Goal: Transaction & Acquisition: Purchase product/service

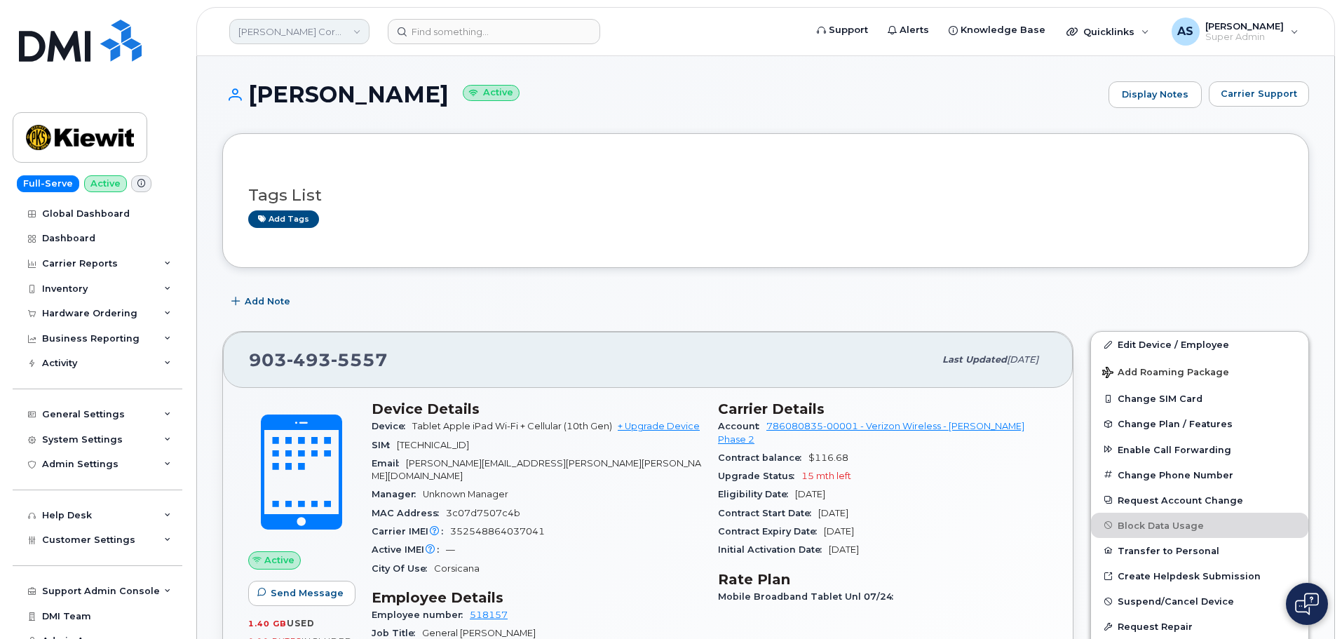
scroll to position [561, 0]
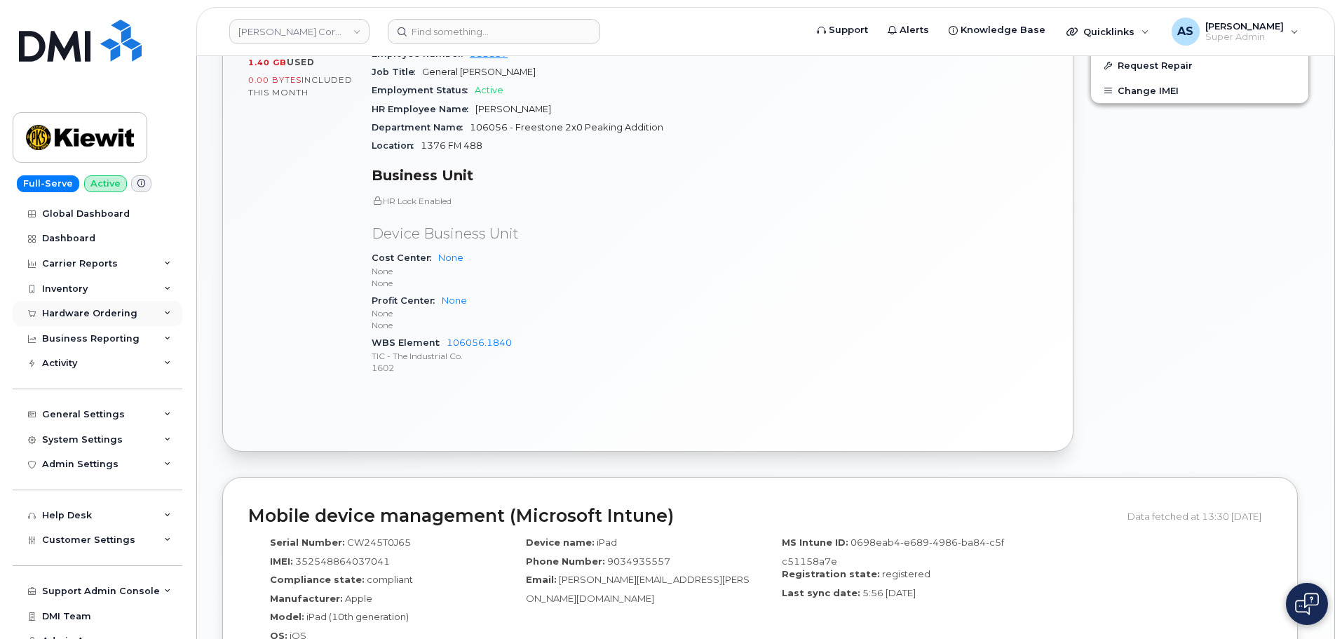
click at [118, 318] on div "Hardware Ordering" at bounding box center [89, 313] width 95 height 11
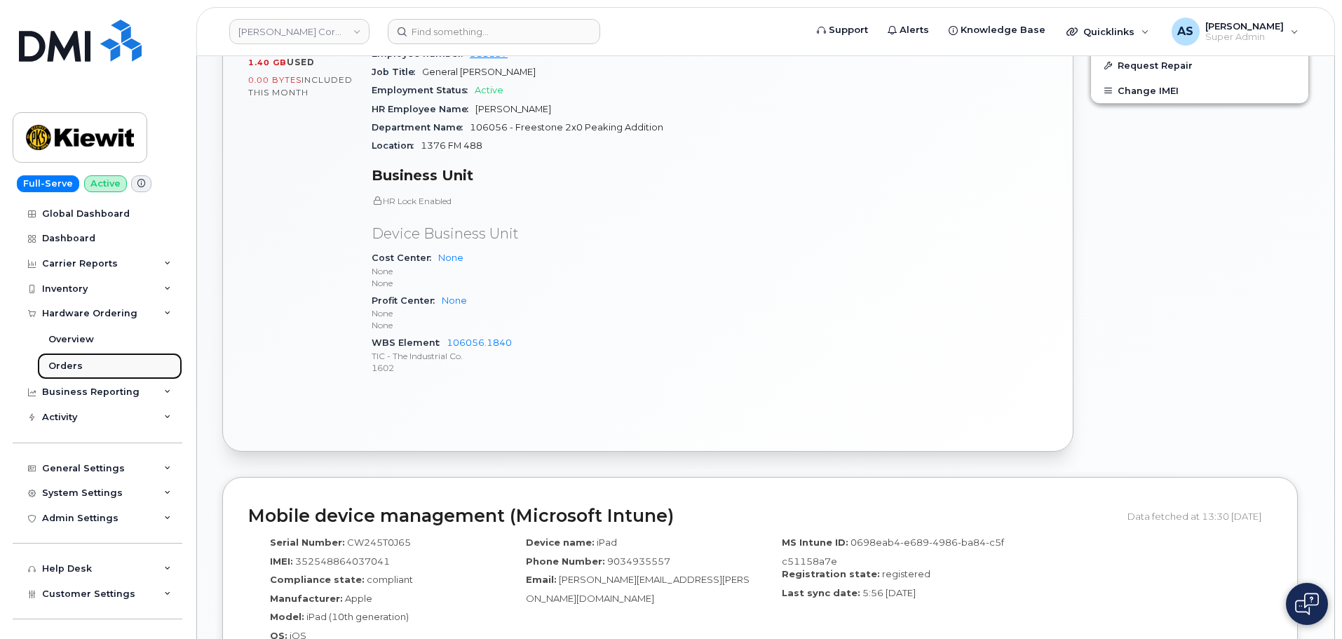
click at [109, 370] on link "Orders" at bounding box center [109, 366] width 145 height 27
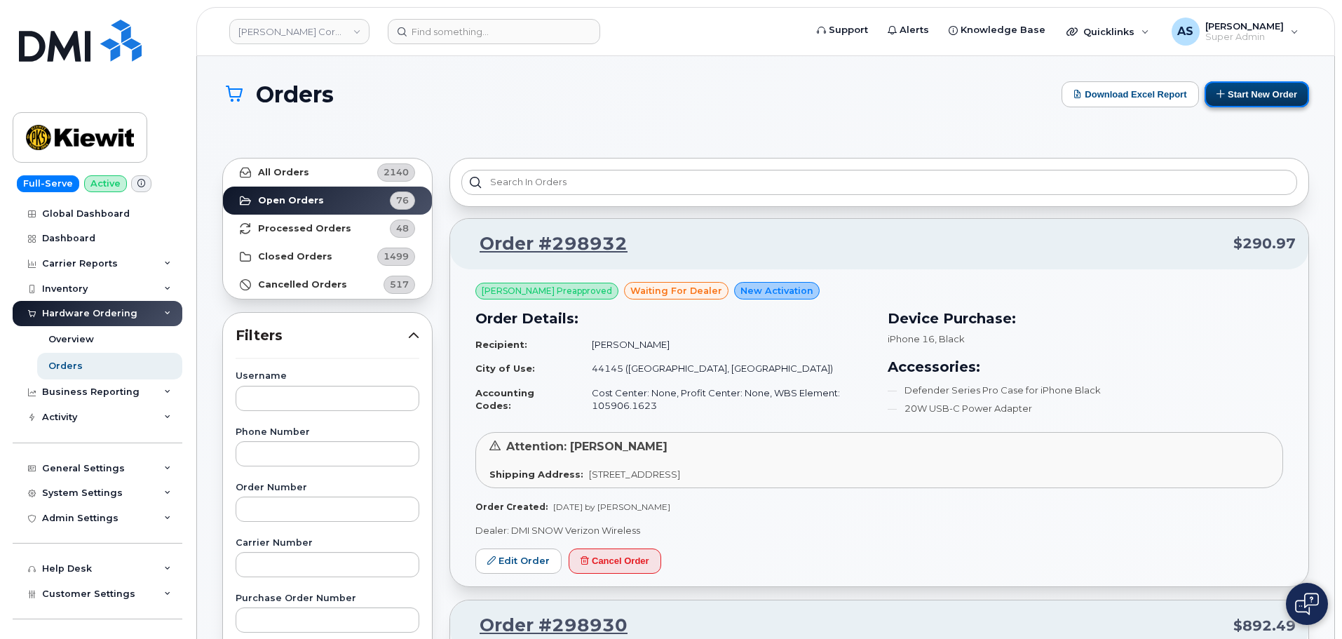
click at [1253, 98] on button "Start New Order" at bounding box center [1257, 94] width 104 height 26
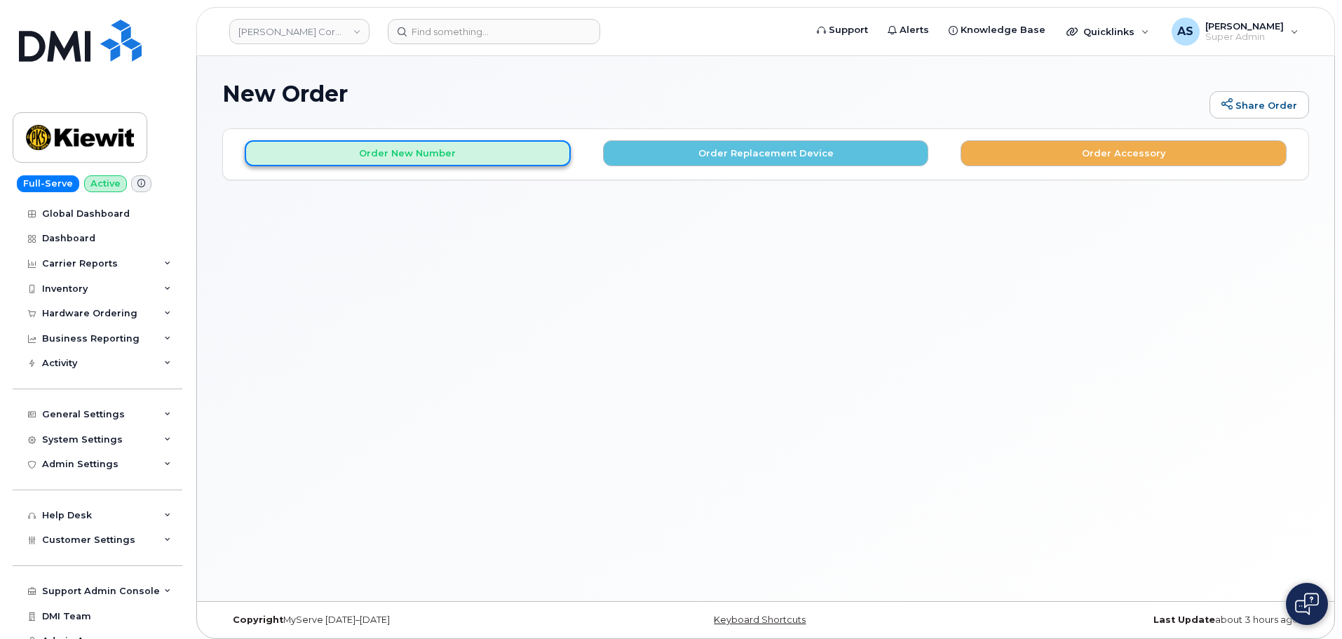
click at [432, 161] on button "Order New Number" at bounding box center [408, 153] width 326 height 26
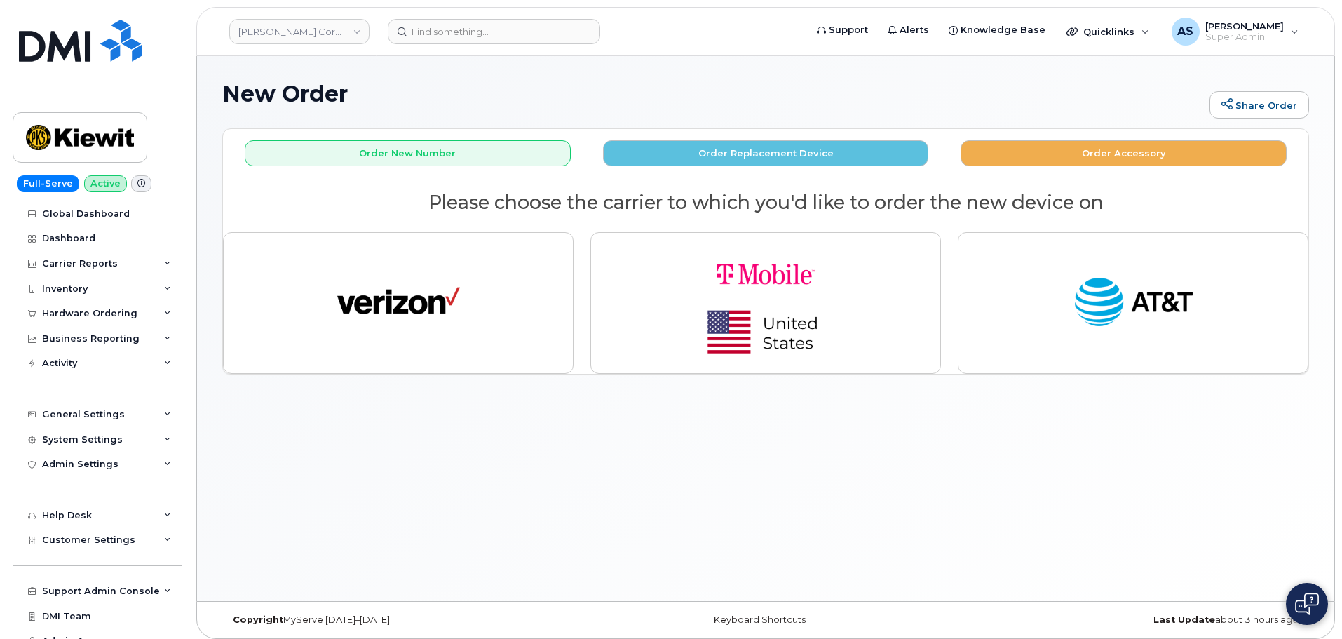
click at [359, 200] on h2 "Please choose the carrier to which you'd like to order the new device on" at bounding box center [765, 202] width 1085 height 21
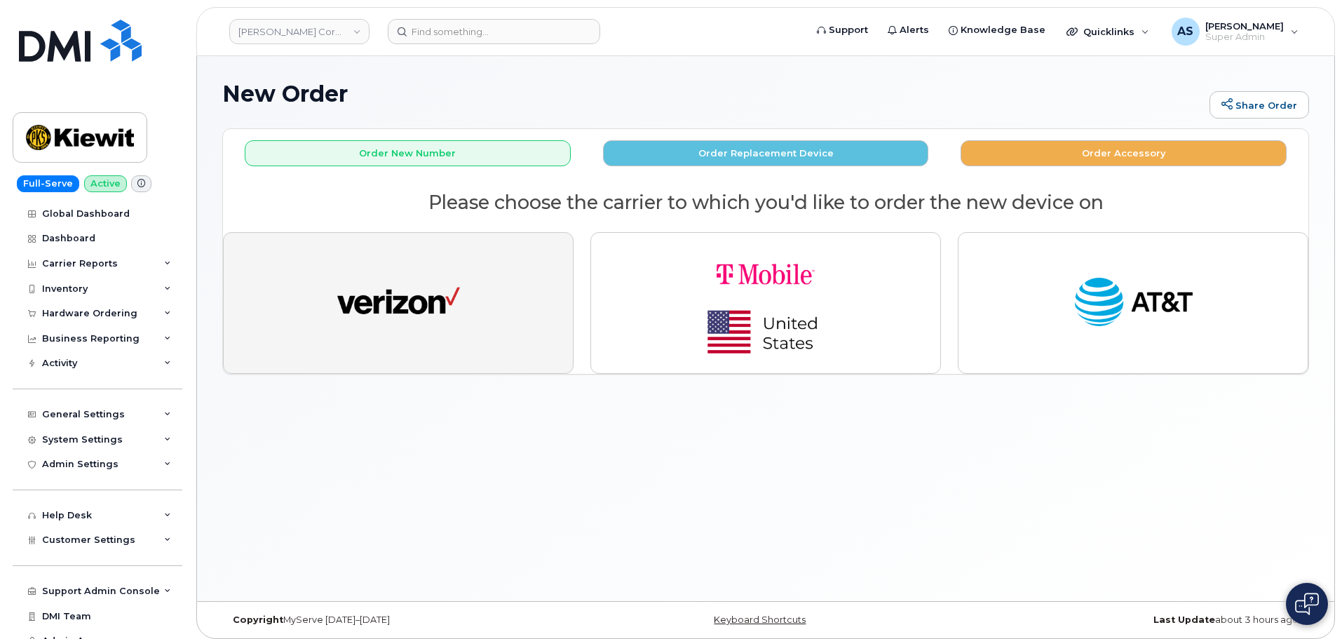
click at [426, 307] on img "button" at bounding box center [398, 302] width 123 height 63
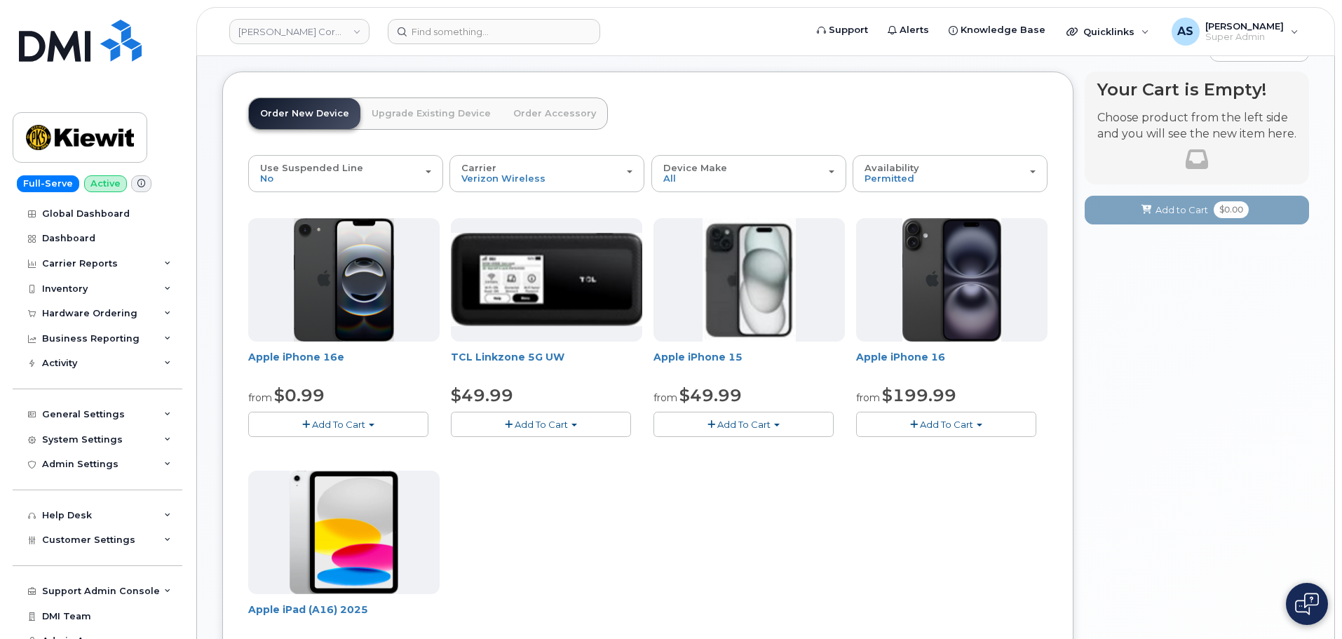
scroll to position [280, 0]
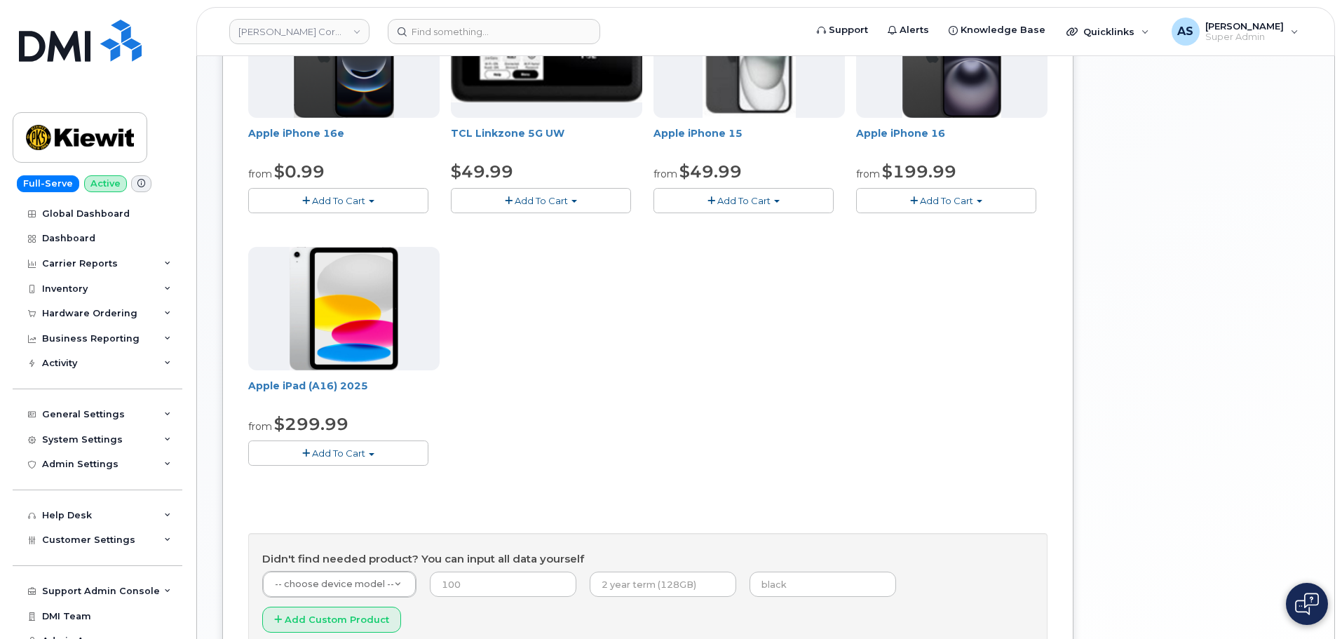
click at [346, 454] on span "Add To Cart" at bounding box center [338, 452] width 53 height 11
click at [359, 475] on link "$299.99 - 2 Year Activation (128GB)" at bounding box center [349, 479] width 194 height 18
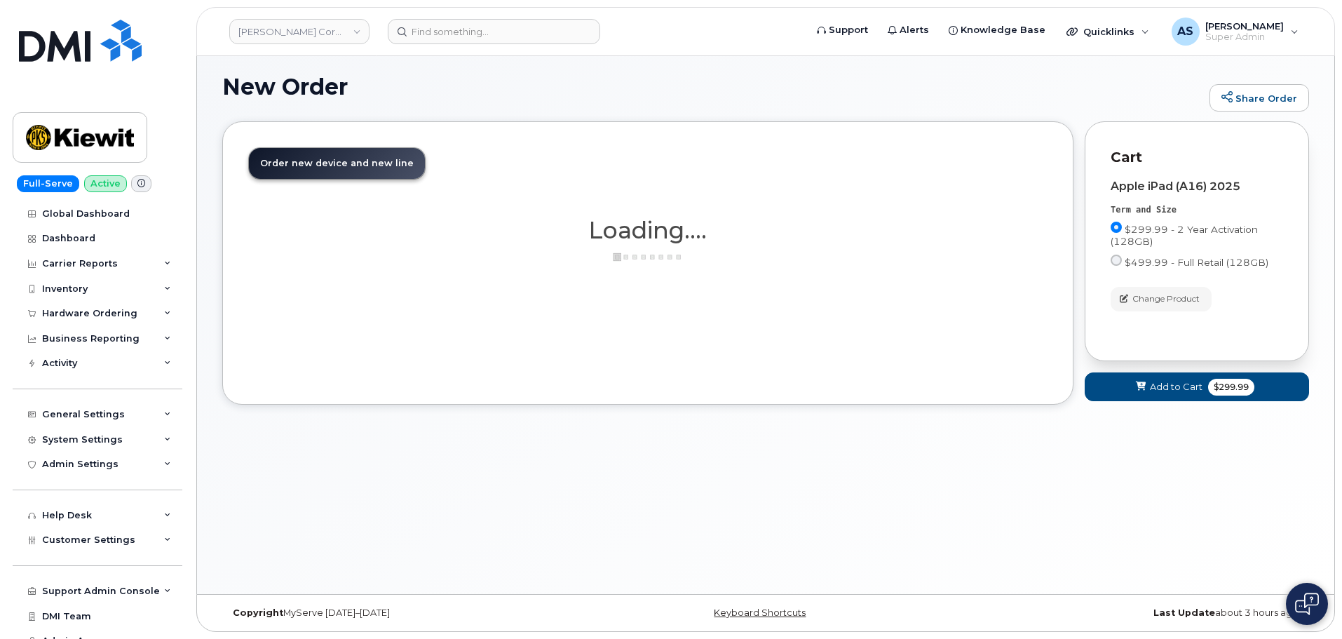
scroll to position [118, 0]
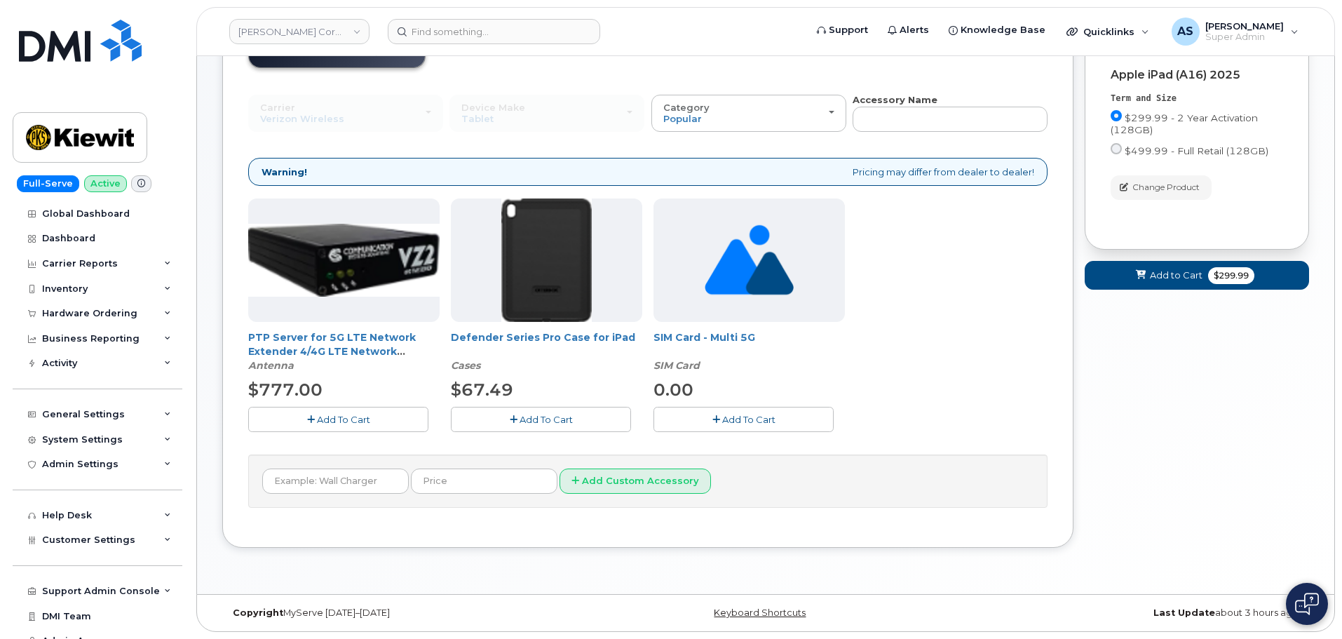
click at [581, 407] on button "Add To Cart" at bounding box center [541, 419] width 180 height 25
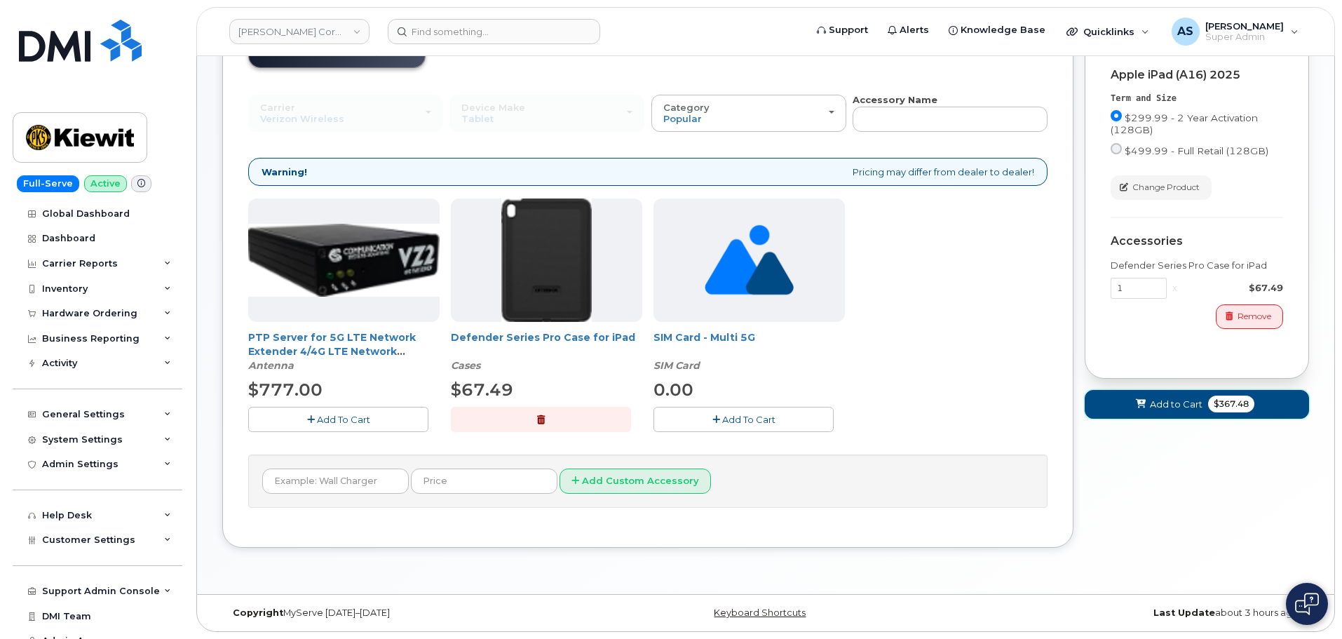
drag, startPoint x: 1197, startPoint y: 412, endPoint x: 1164, endPoint y: 413, distance: 33.0
click at [1196, 412] on button "Add to Cart $367.48" at bounding box center [1197, 404] width 224 height 29
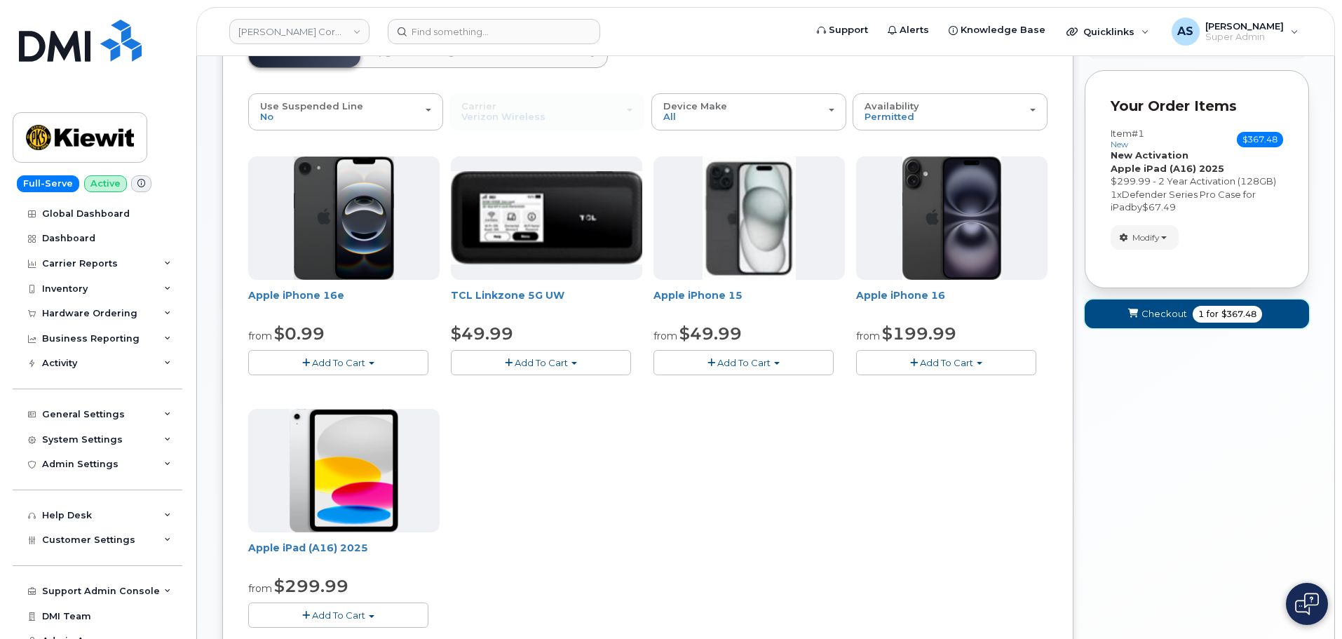
click at [1193, 320] on button "Checkout 1 for $367.48" at bounding box center [1197, 313] width 224 height 29
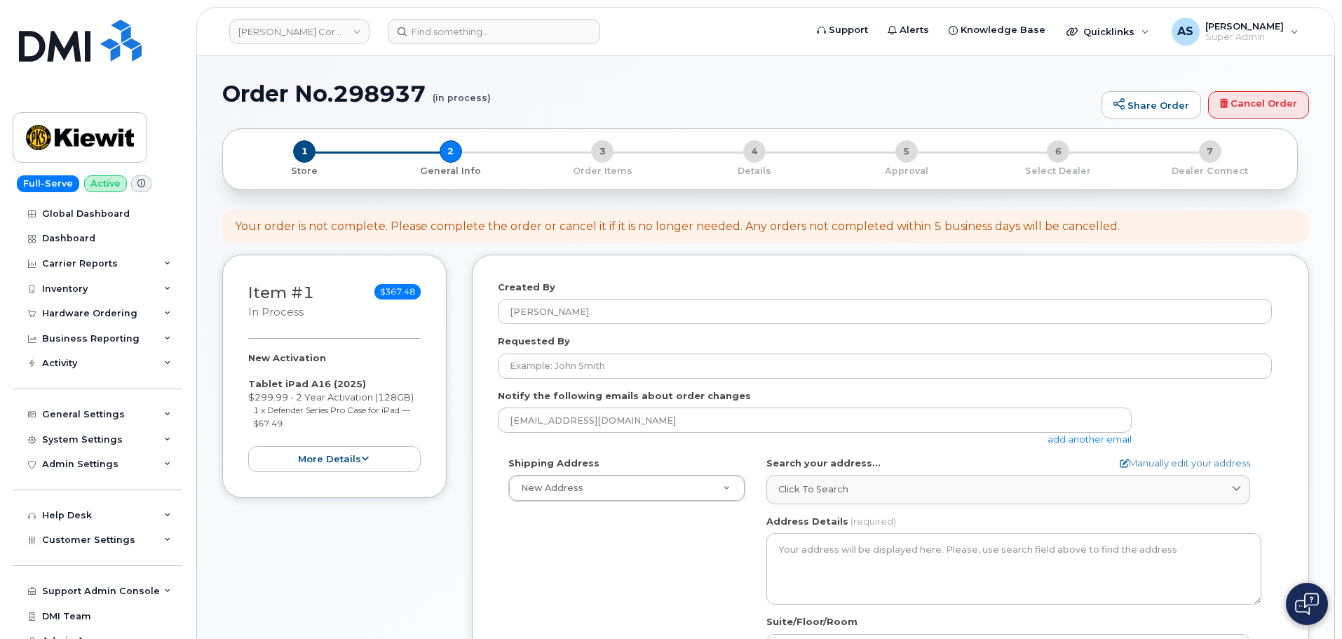
select select
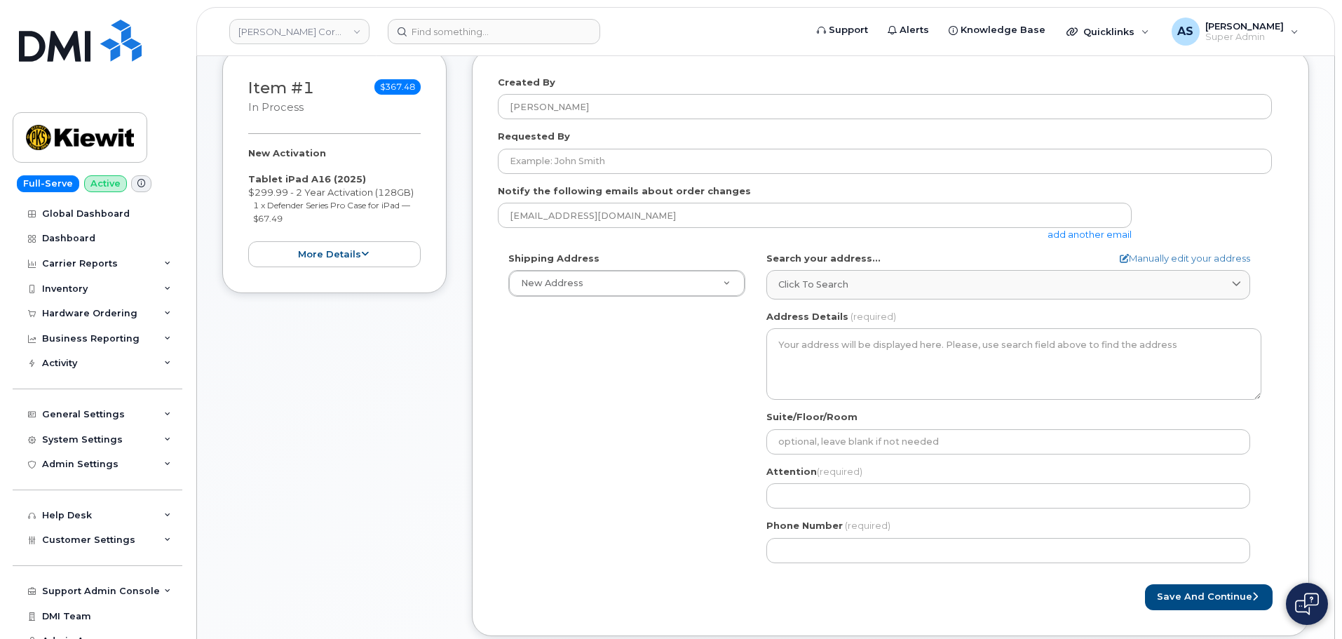
scroll to position [70, 0]
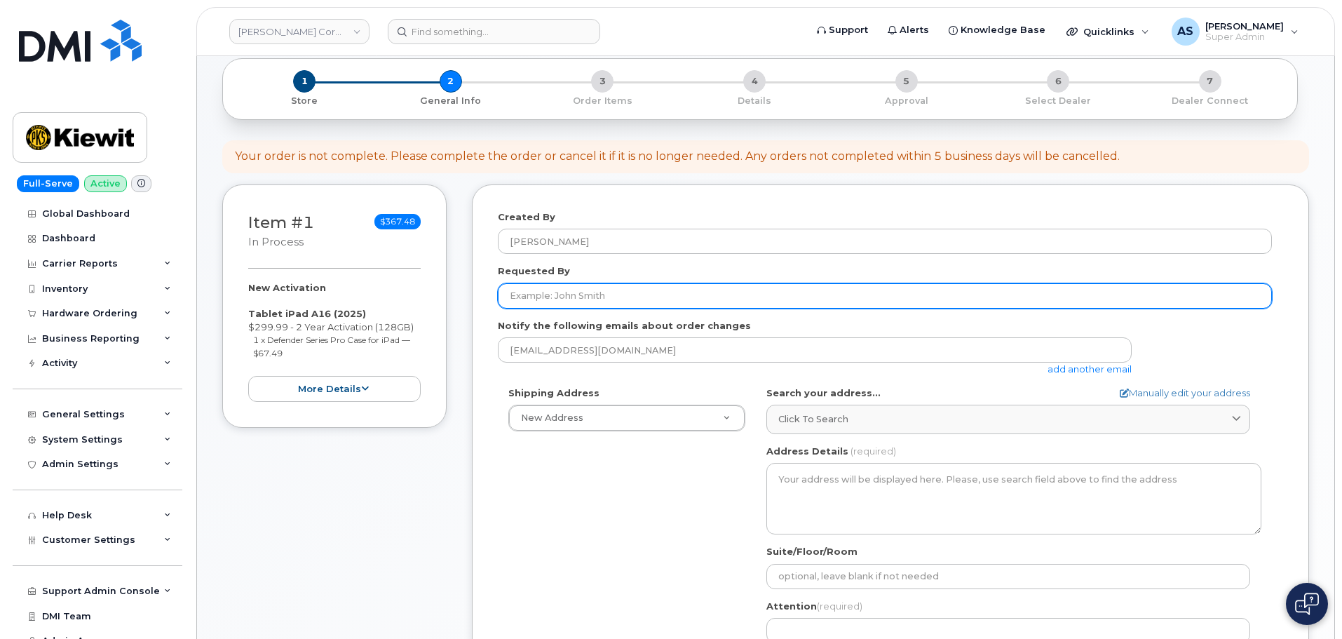
click at [555, 290] on input "Requested By" at bounding box center [885, 295] width 774 height 25
paste input "Matthew Fredrick"
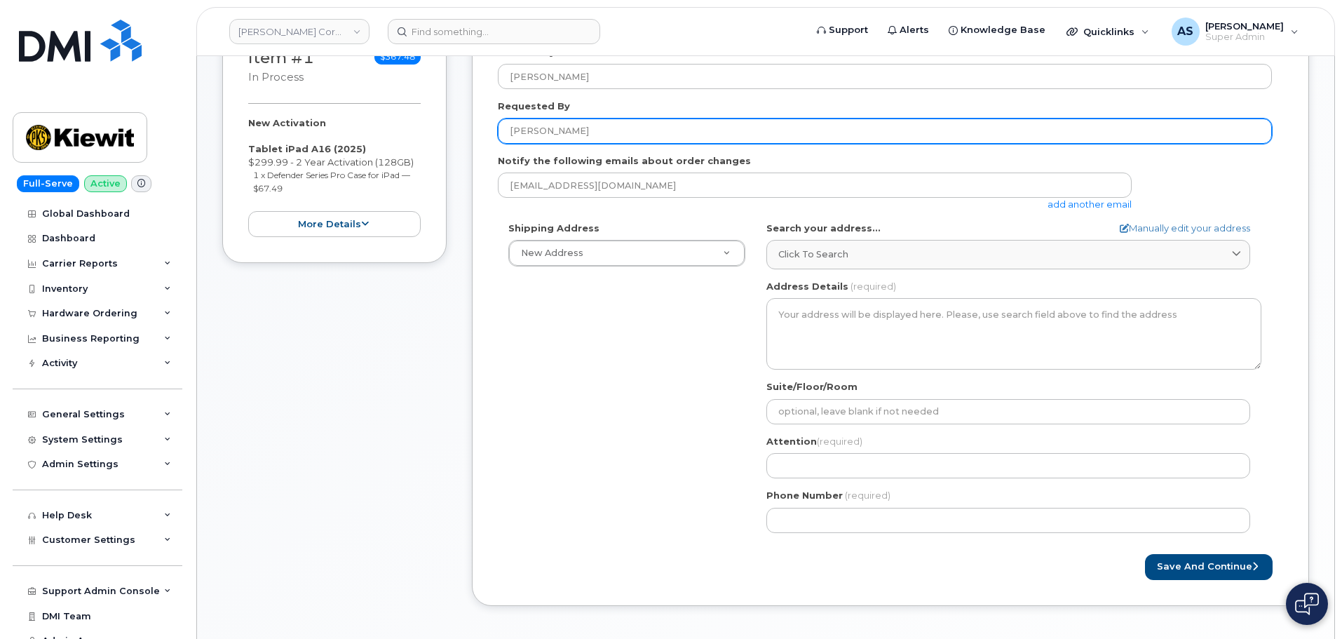
scroll to position [210, 0]
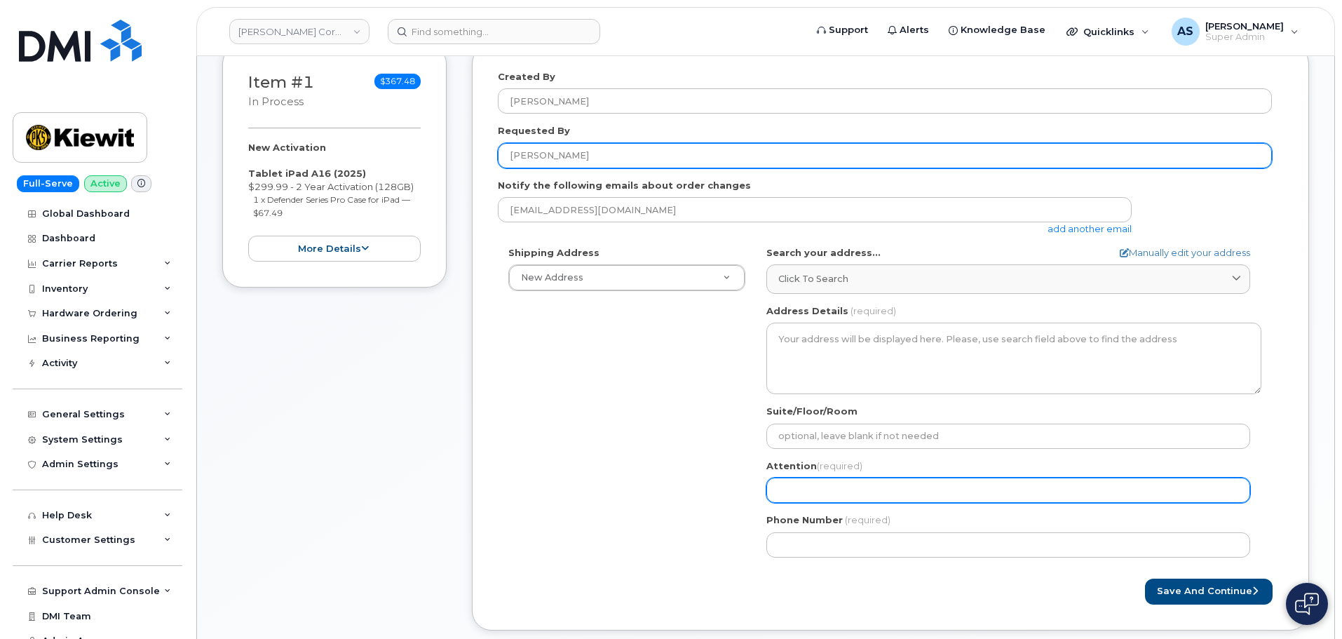
type input "Matthew Fredrick"
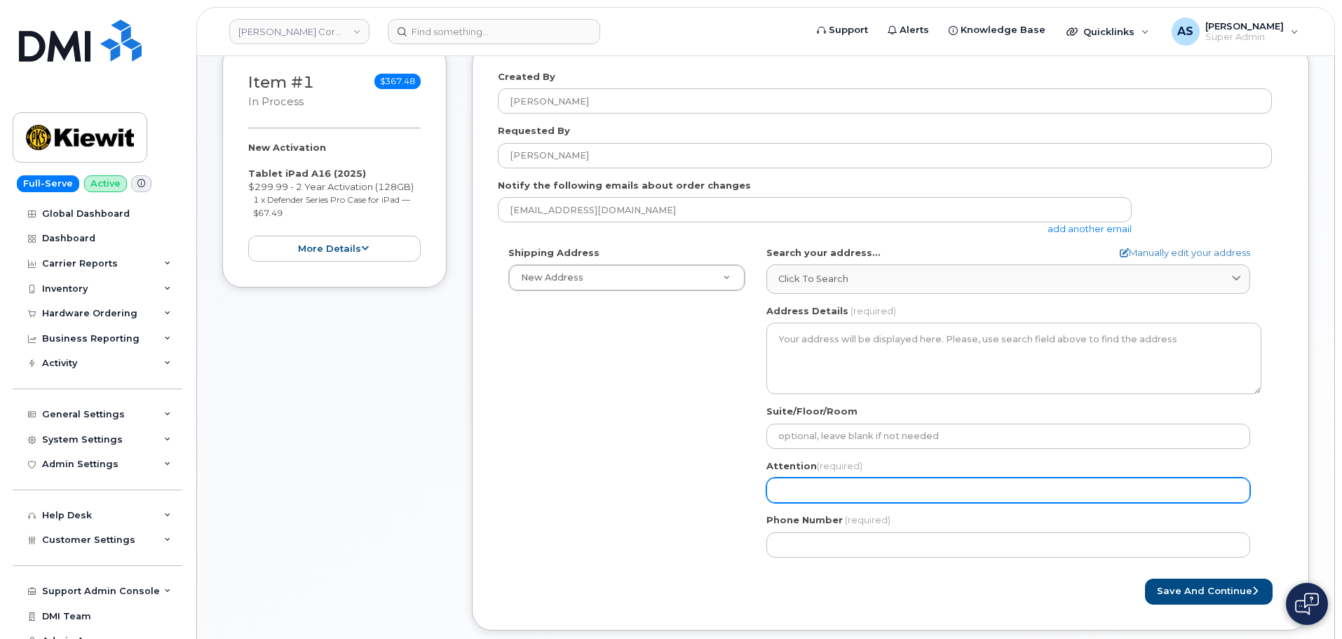
click at [828, 495] on input "Attention (required)" at bounding box center [1008, 489] width 484 height 25
paste input "Matthew Fredrick"
select select
type input "Matthew Fredrick"
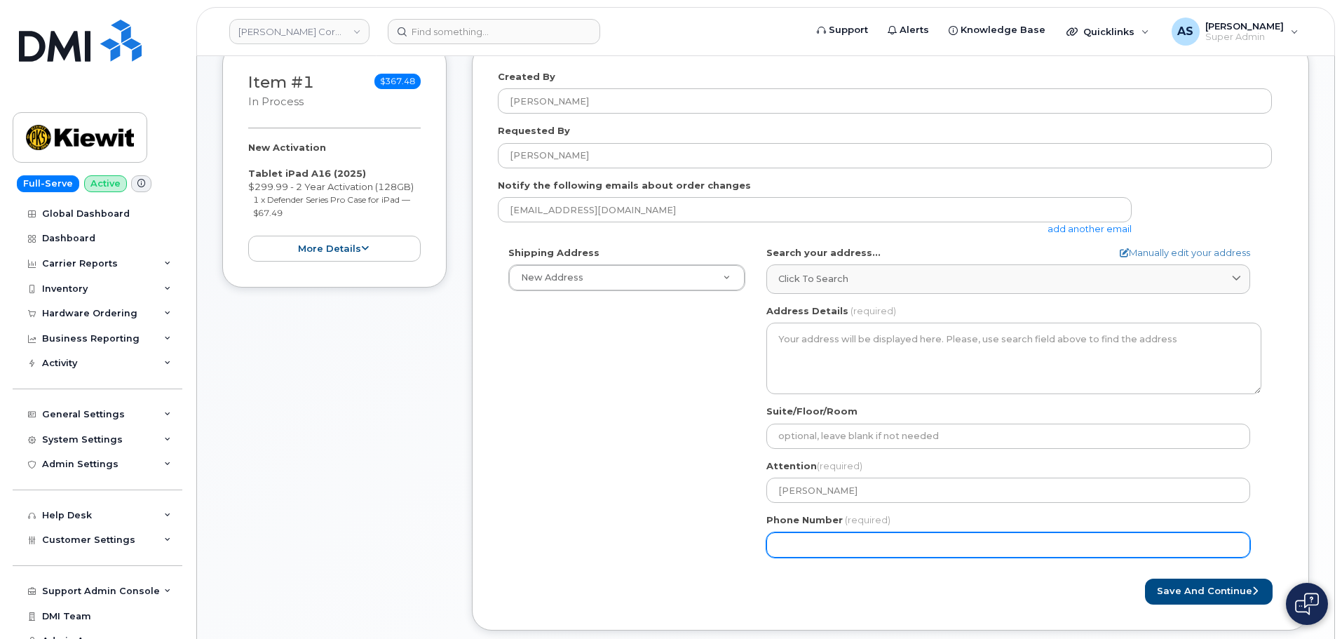
drag, startPoint x: 574, startPoint y: 474, endPoint x: 560, endPoint y: 479, distance: 15.5
click at [566, 472] on div "Shipping Address New Address New Address 20910 Broad Hollow Ct 400 More Ave 216…" at bounding box center [885, 407] width 774 height 322
click at [815, 546] on input "Phone Number" at bounding box center [1008, 544] width 484 height 25
paste input "8082845725"
select select
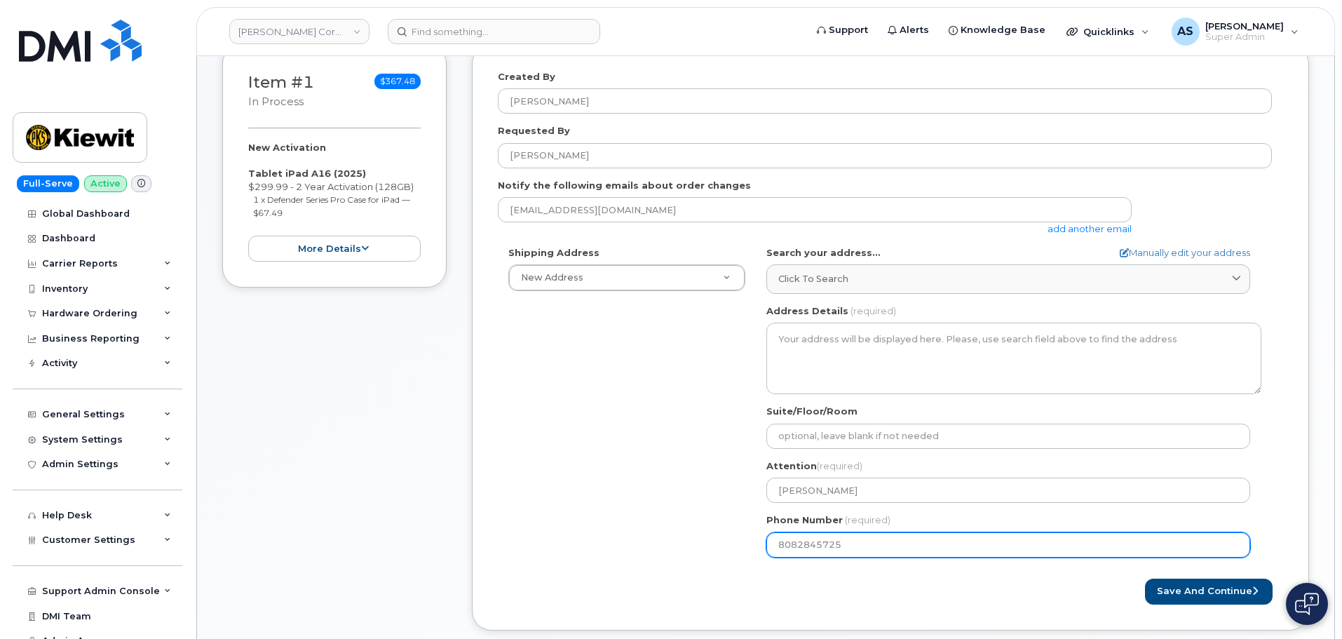
type input "8082845725"
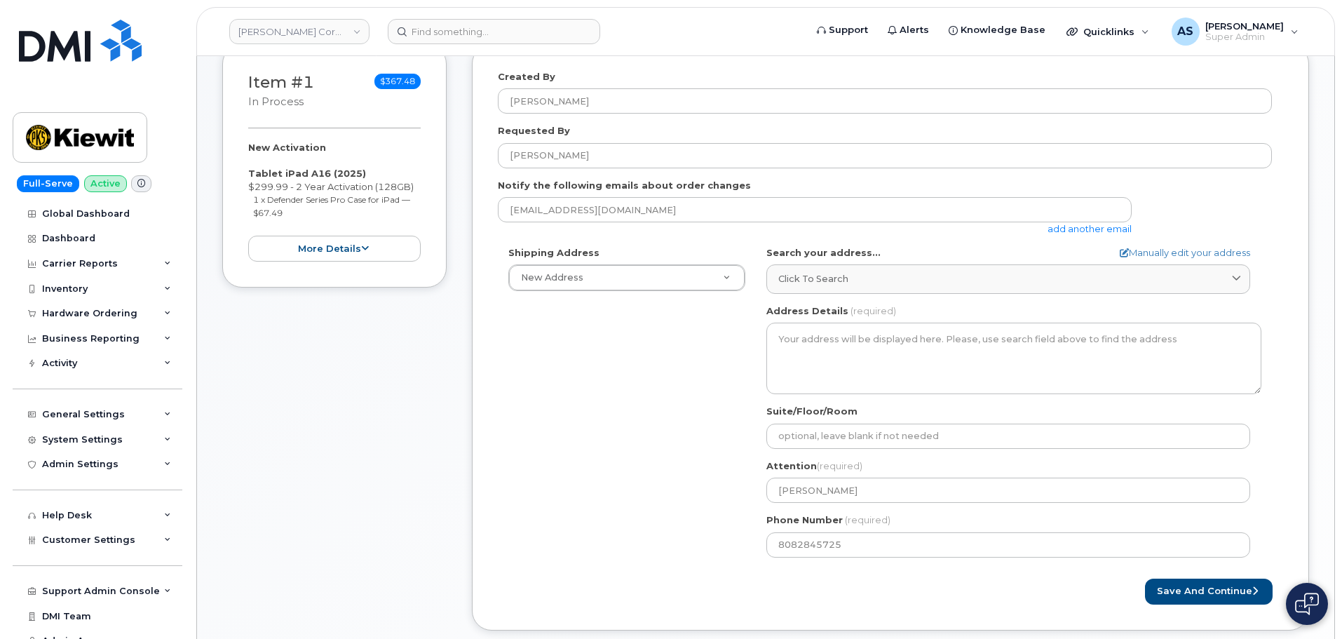
click at [553, 458] on div "Shipping Address New Address New Address 20910 Broad Hollow Ct 400 More Ave 216…" at bounding box center [885, 407] width 774 height 322
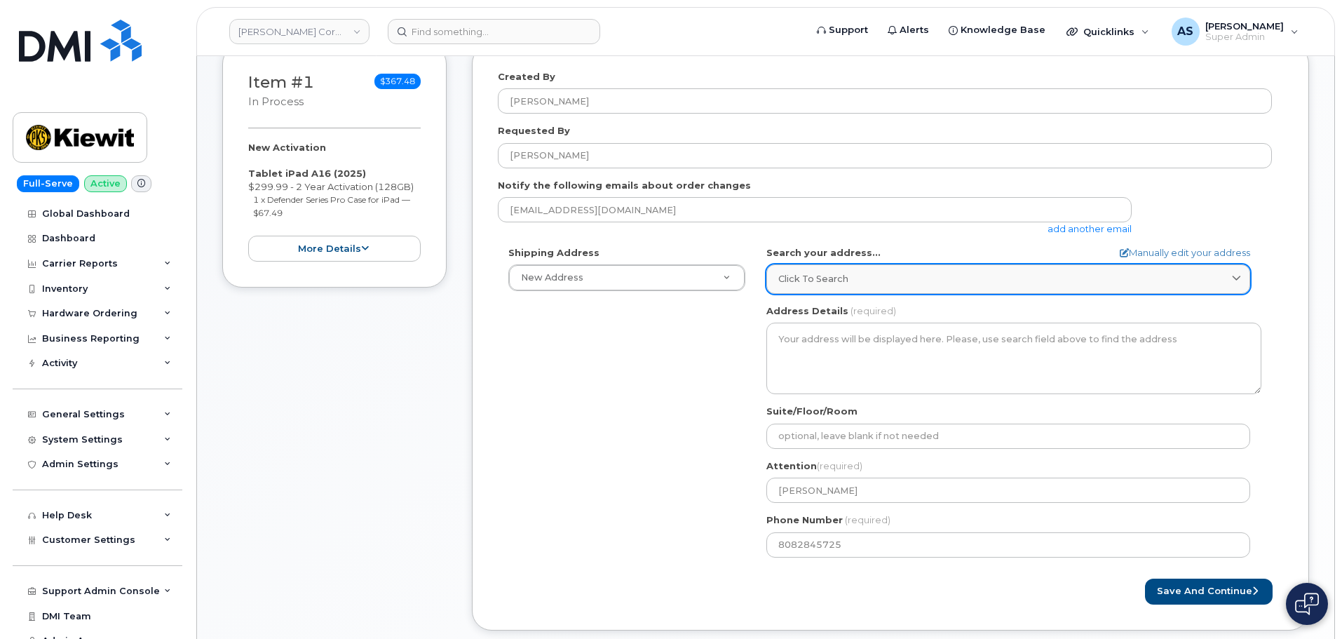
click at [793, 280] on span "Click to search" at bounding box center [813, 278] width 70 height 13
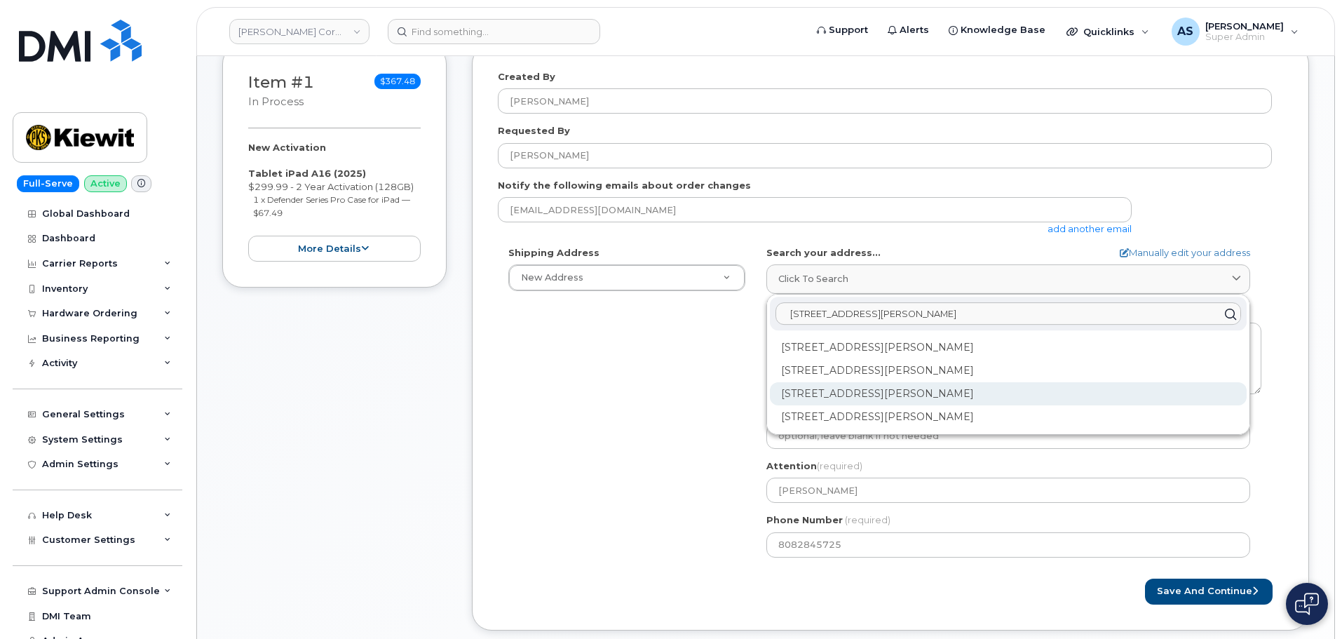
type input "707 richards st"
click at [869, 394] on div "707 Richards St Honolulu HI 96813-4613" at bounding box center [1008, 393] width 477 height 23
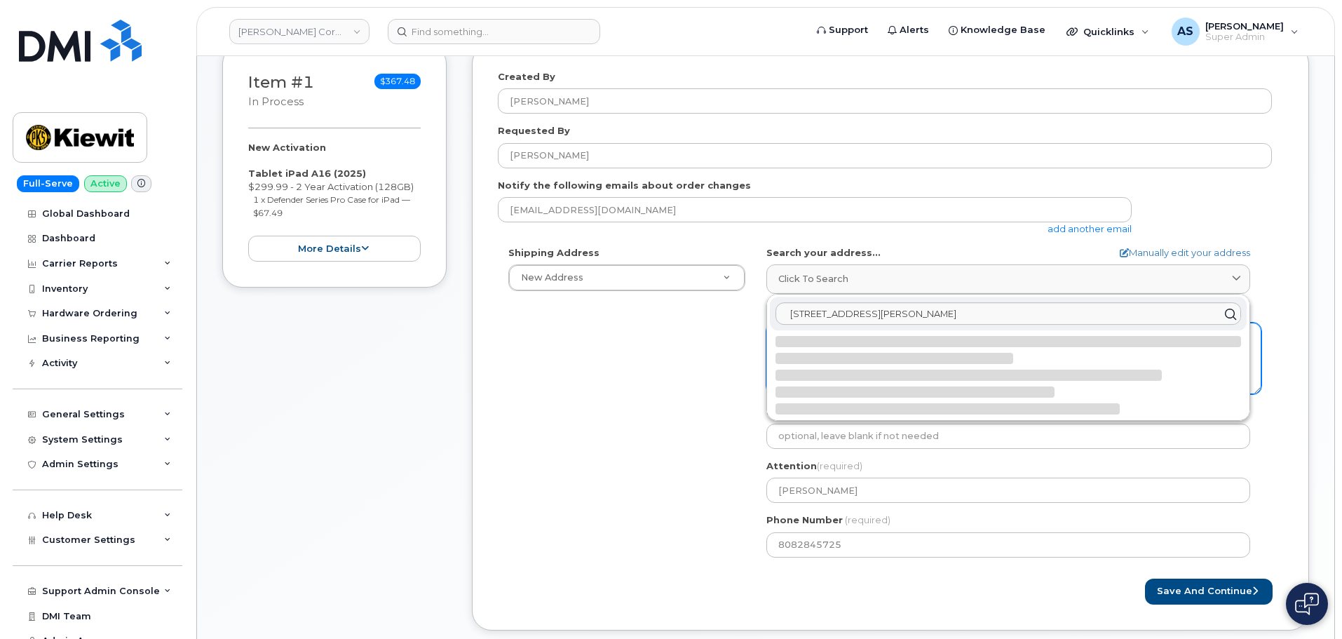
select select
type textarea "707 Richards St HONOLULU HI 96813-4613 UNITED STATES"
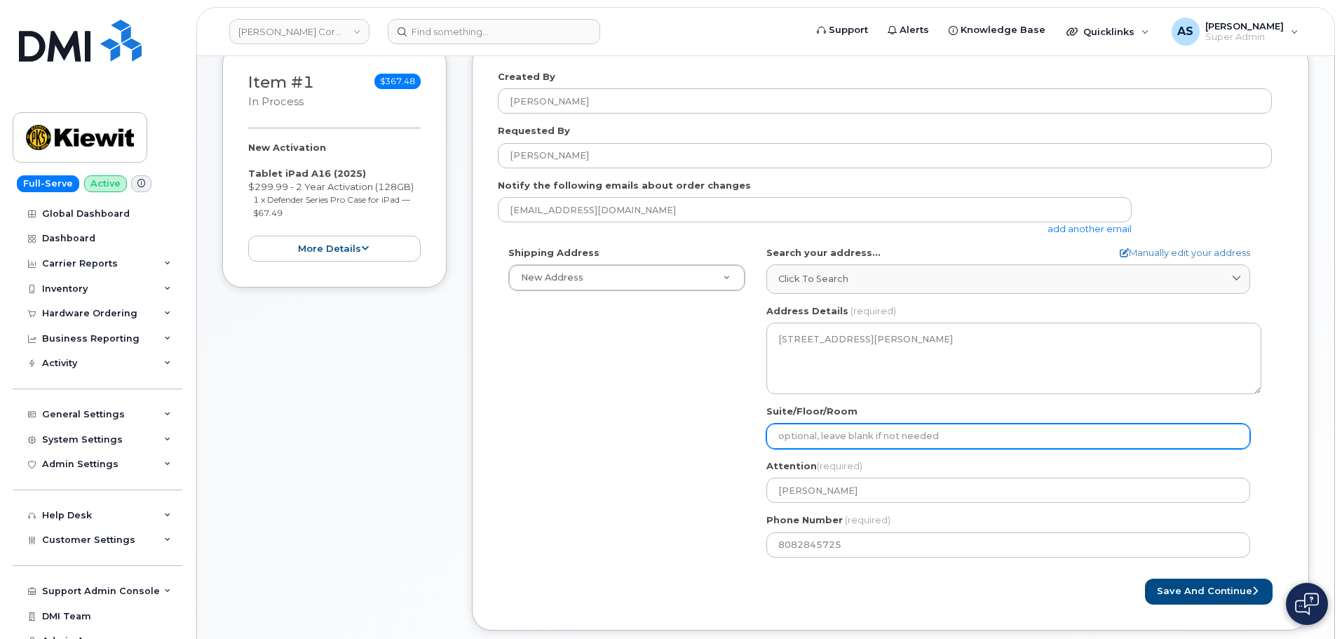
click at [834, 438] on input "Suite/Floor/Room" at bounding box center [1008, 435] width 484 height 25
select select
type input "S"
select select
type input "Su"
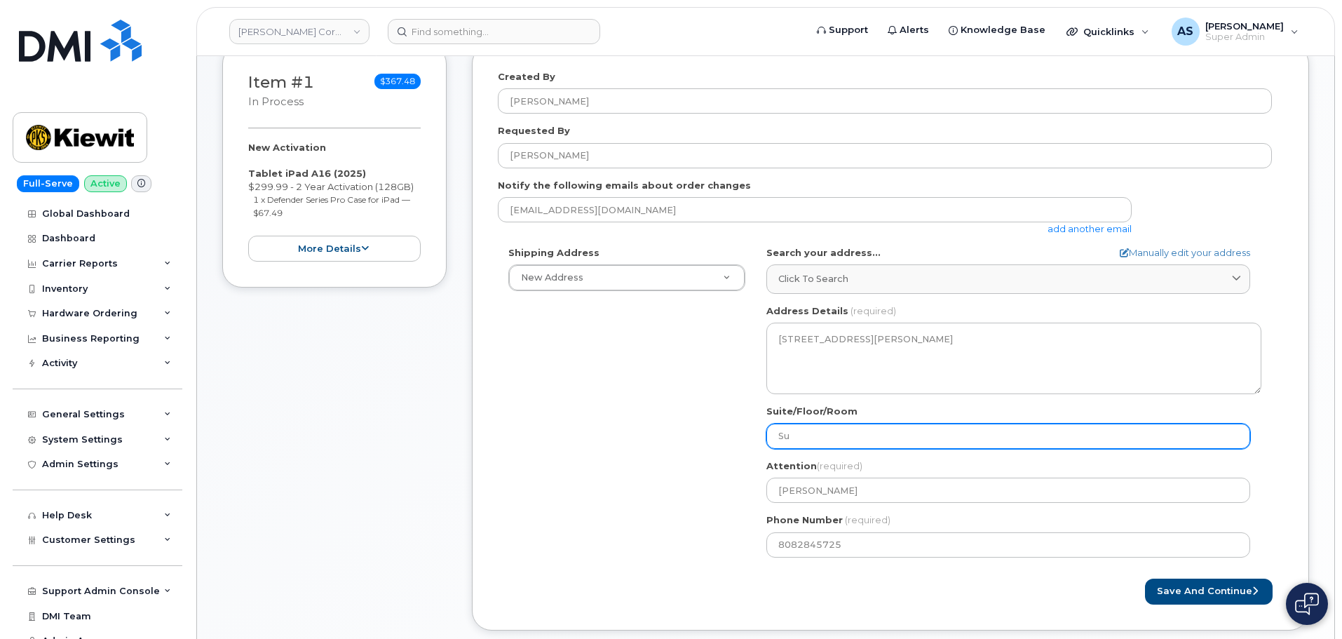
select select
type input "Sui"
select select
type input "Suit"
select select
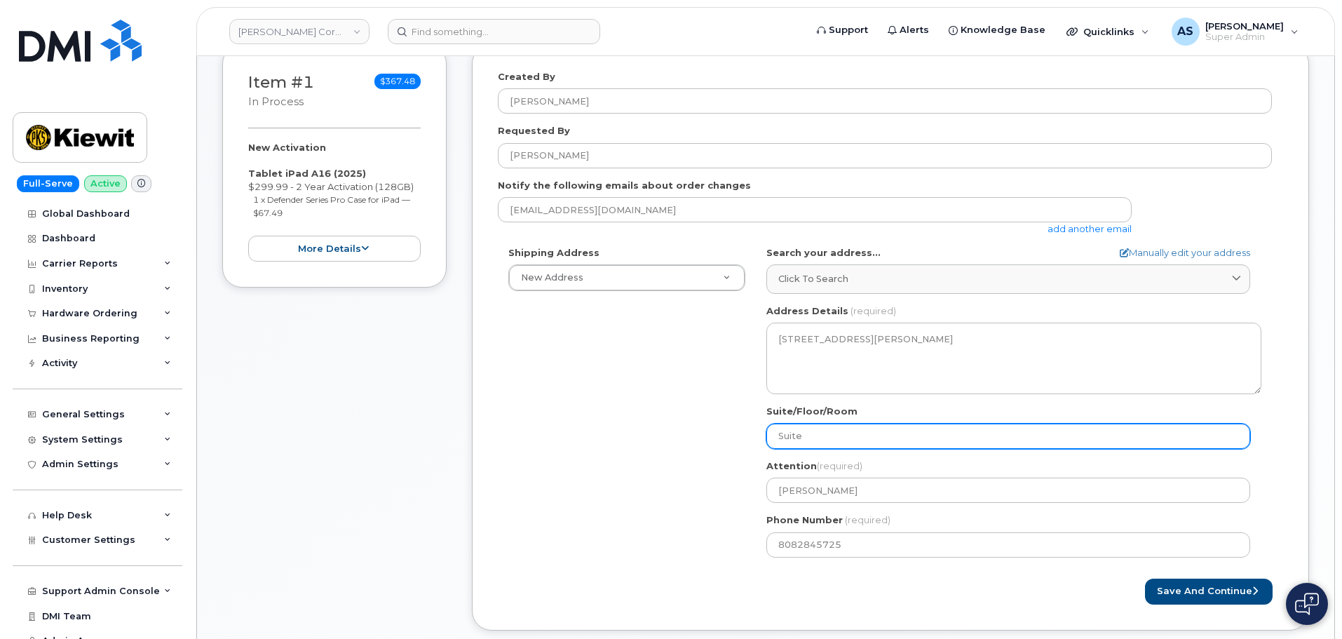
type input "Suite"
select select
type input "Suite 7"
select select
type input "Suite 75"
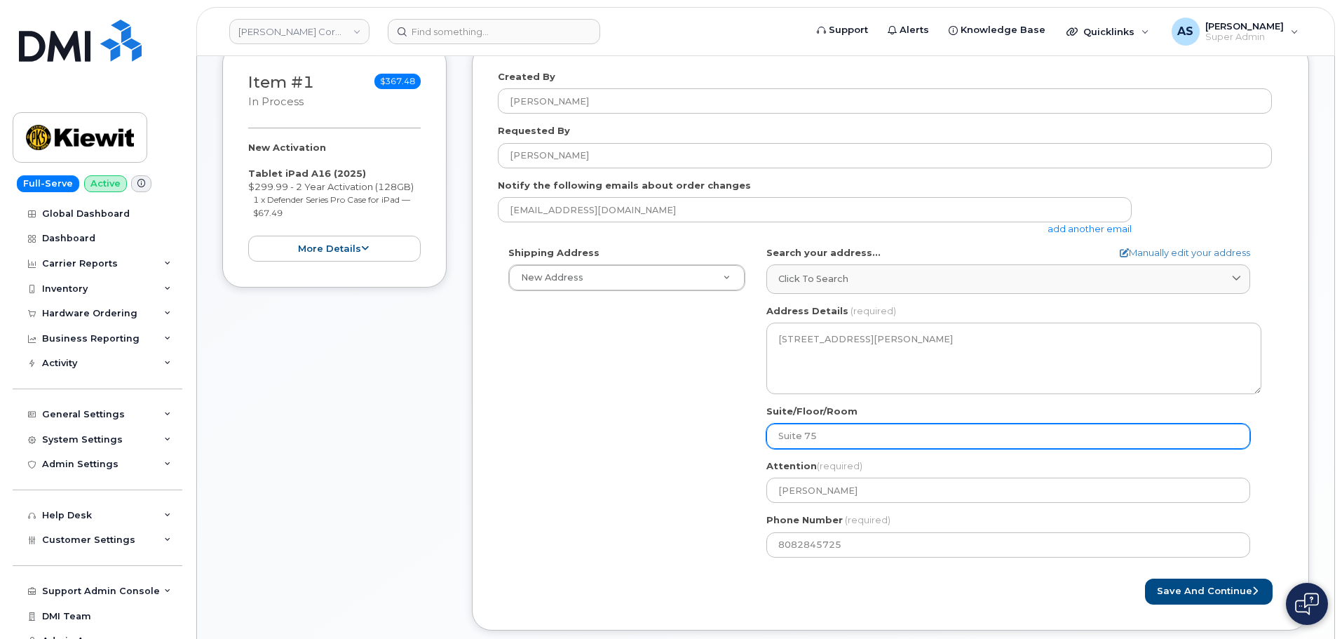
select select
type input "Suite 750"
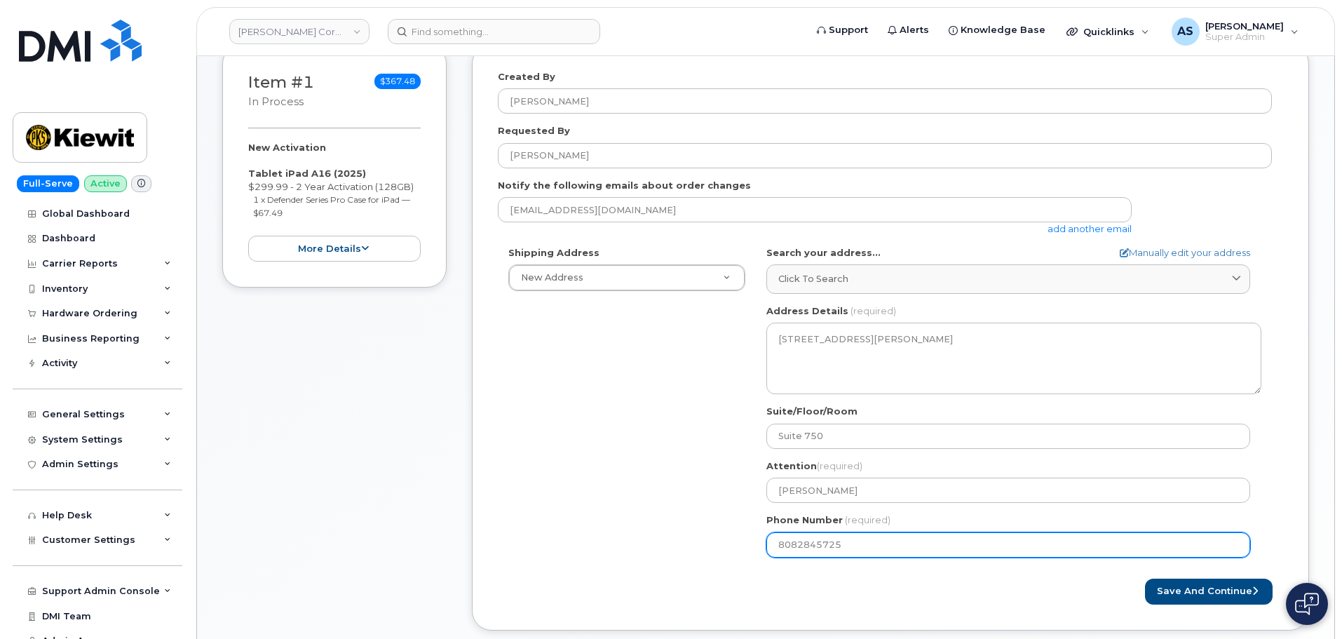
click at [583, 445] on div "Shipping Address New Address New Address 20910 Broad Hollow Ct 400 More Ave 216…" at bounding box center [885, 407] width 774 height 322
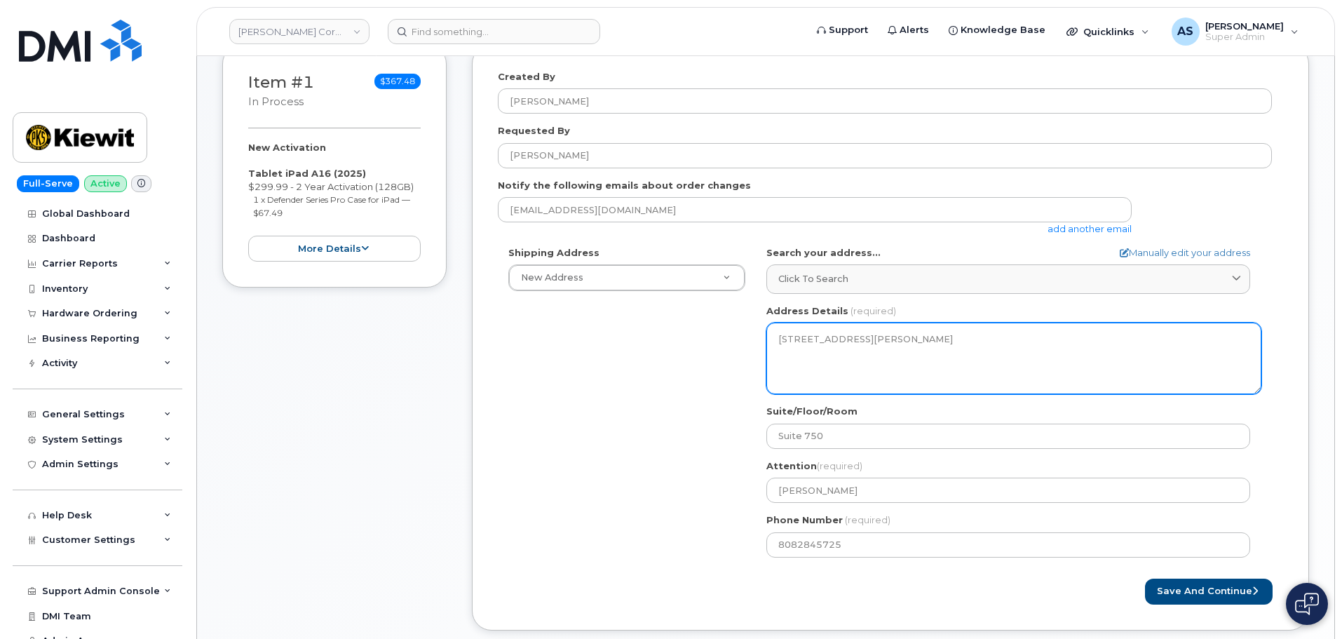
drag, startPoint x: 877, startPoint y: 352, endPoint x: 849, endPoint y: 355, distance: 28.2
click at [849, 355] on textarea "707 Richards St HONOLULU HI 96813-4613 UNITED STATES" at bounding box center [1013, 359] width 495 height 72
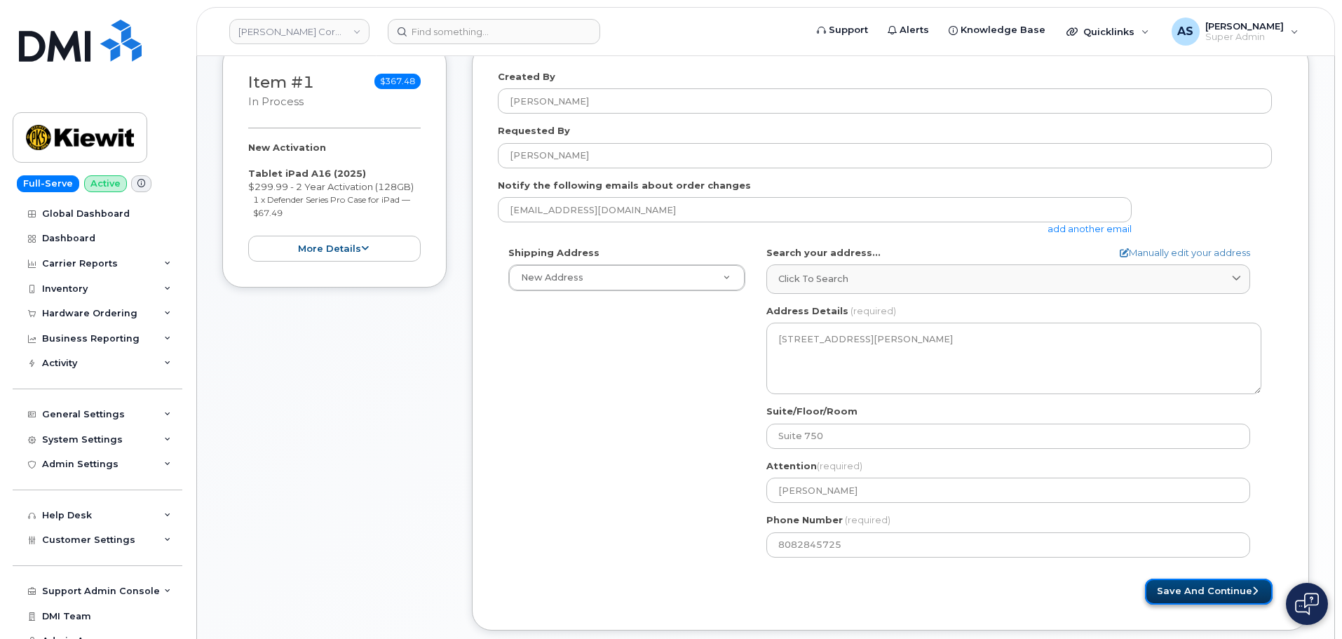
click at [1201, 582] on button "Save and Continue" at bounding box center [1209, 591] width 128 height 26
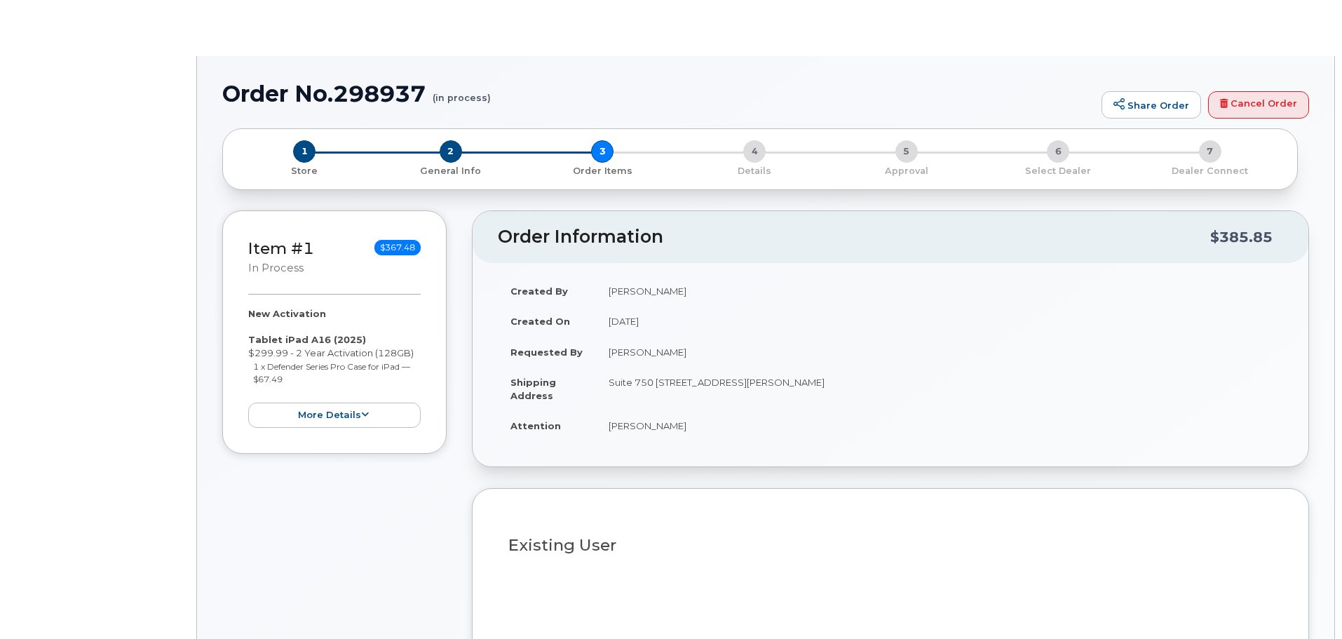
select select
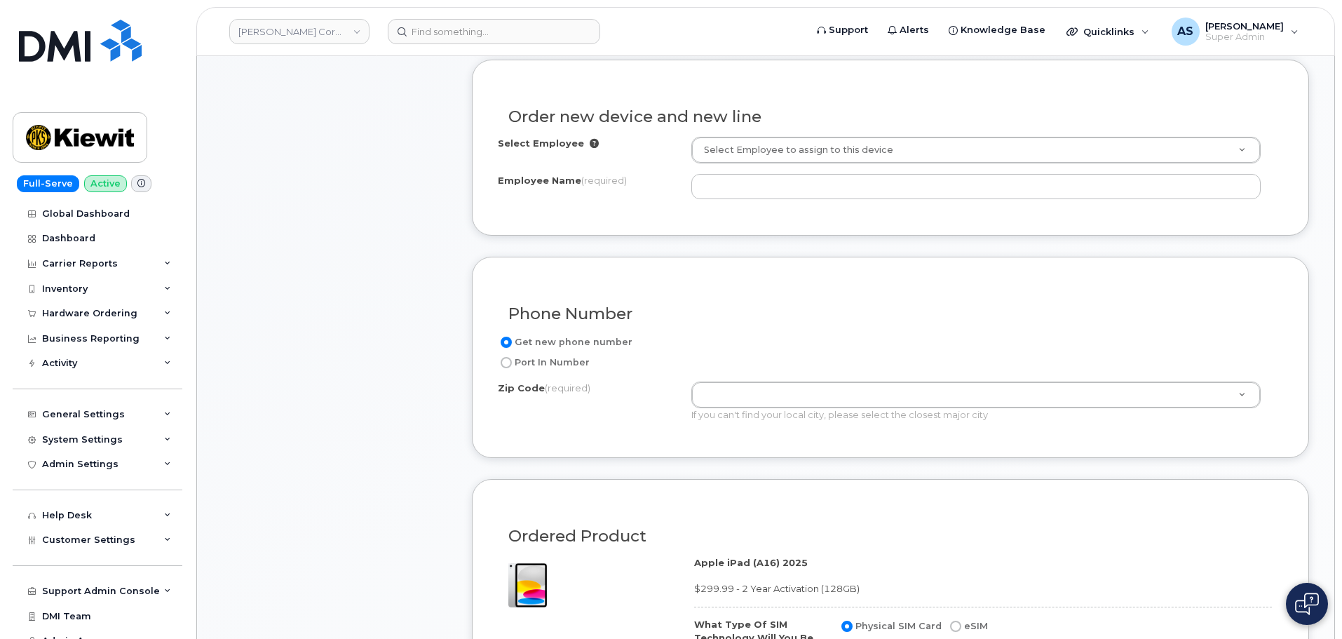
scroll to position [491, 0]
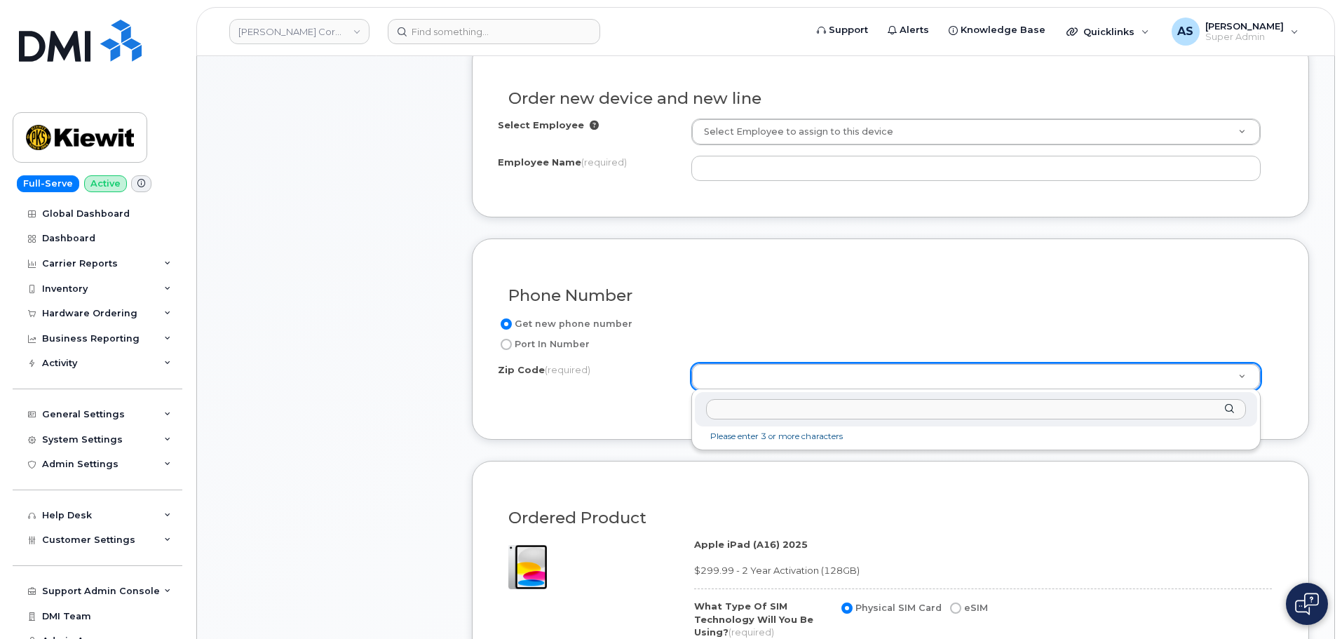
type input "96813"
paste input "96813"
type input "96813"
type input "96813 (Honolulu, HI)"
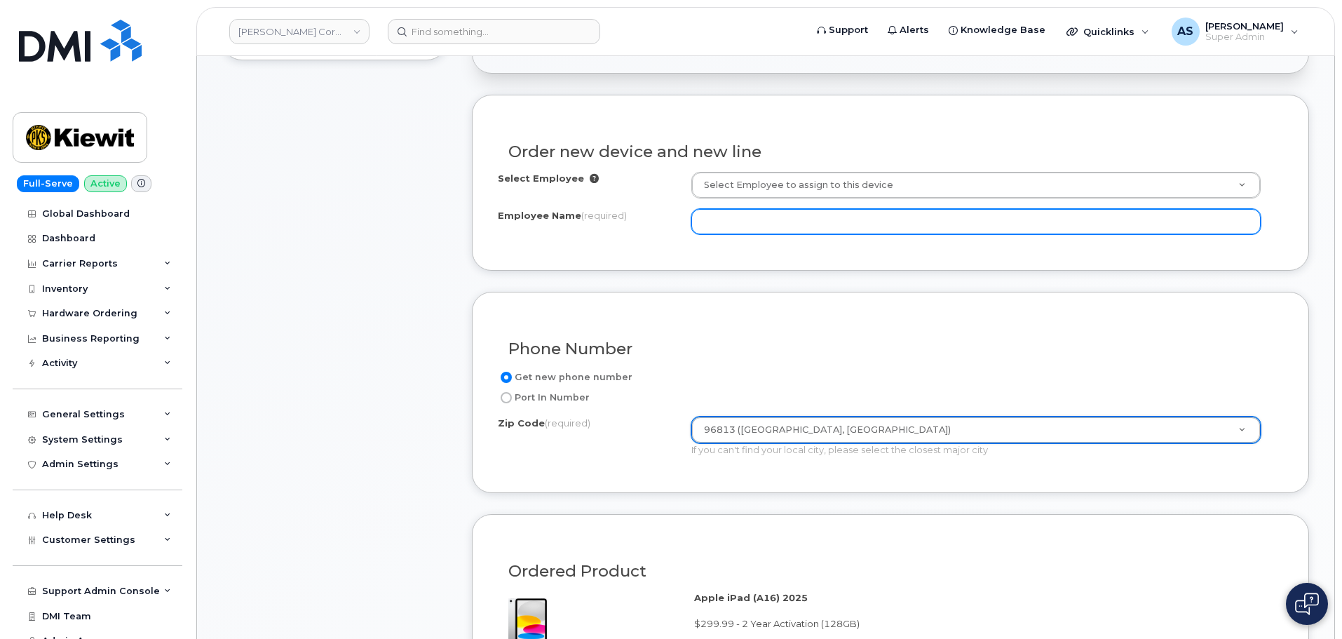
scroll to position [351, 0]
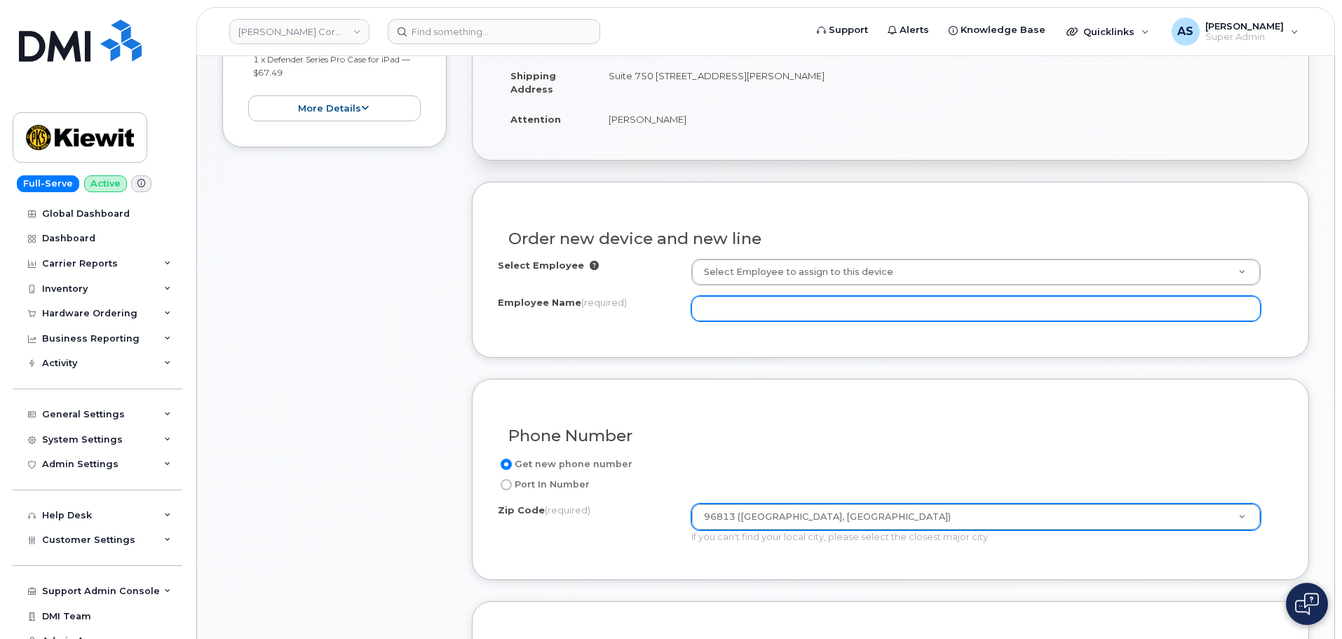
drag, startPoint x: 757, startPoint y: 309, endPoint x: 919, endPoint y: 301, distance: 162.1
click at [756, 309] on input "Employee Name (required)" at bounding box center [975, 308] width 569 height 25
click at [714, 308] on input "Employee Name (required)" at bounding box center [975, 308] width 569 height 25
paste input "Matthew Fredrick"
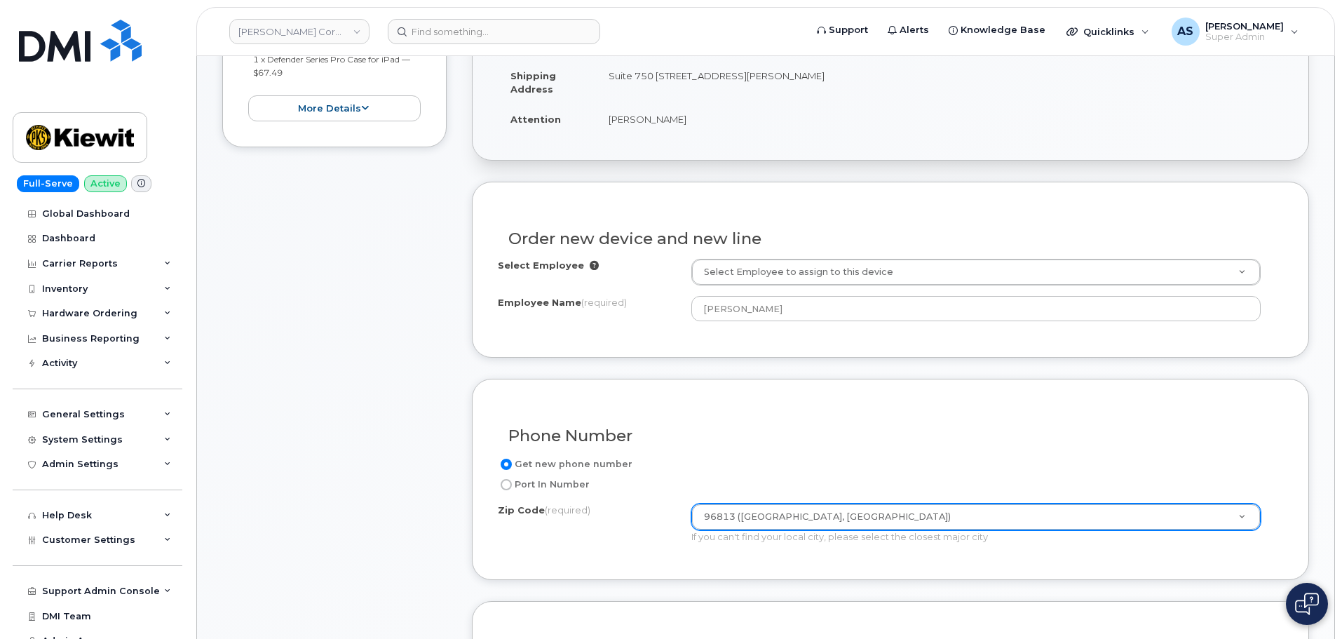
click at [385, 317] on div "Item #1 in process $367.48 New Activation Tablet iPad A16 (2025) $299.99 - 2 Ye…" at bounding box center [334, 566] width 224 height 1325
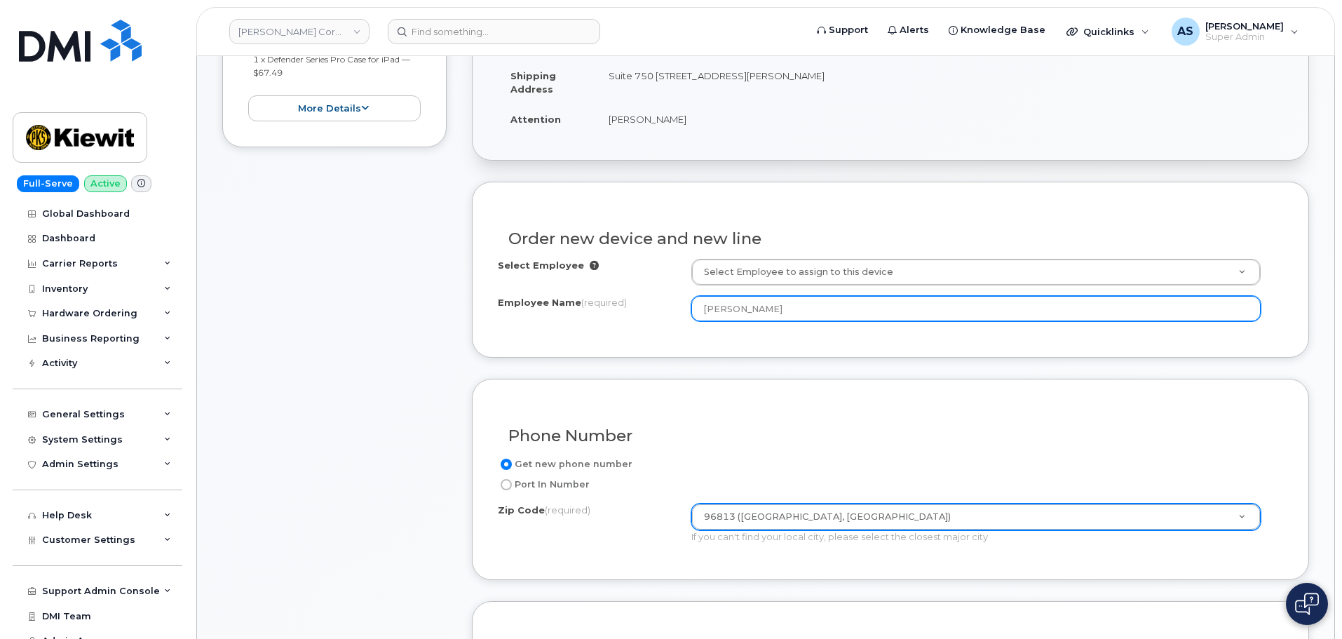
drag, startPoint x: 794, startPoint y: 306, endPoint x: 592, endPoint y: 316, distance: 202.1
click at [592, 316] on div "Employee Name (required) Matthew Fredrick" at bounding box center [890, 308] width 785 height 25
type input "Daniel Delamota"
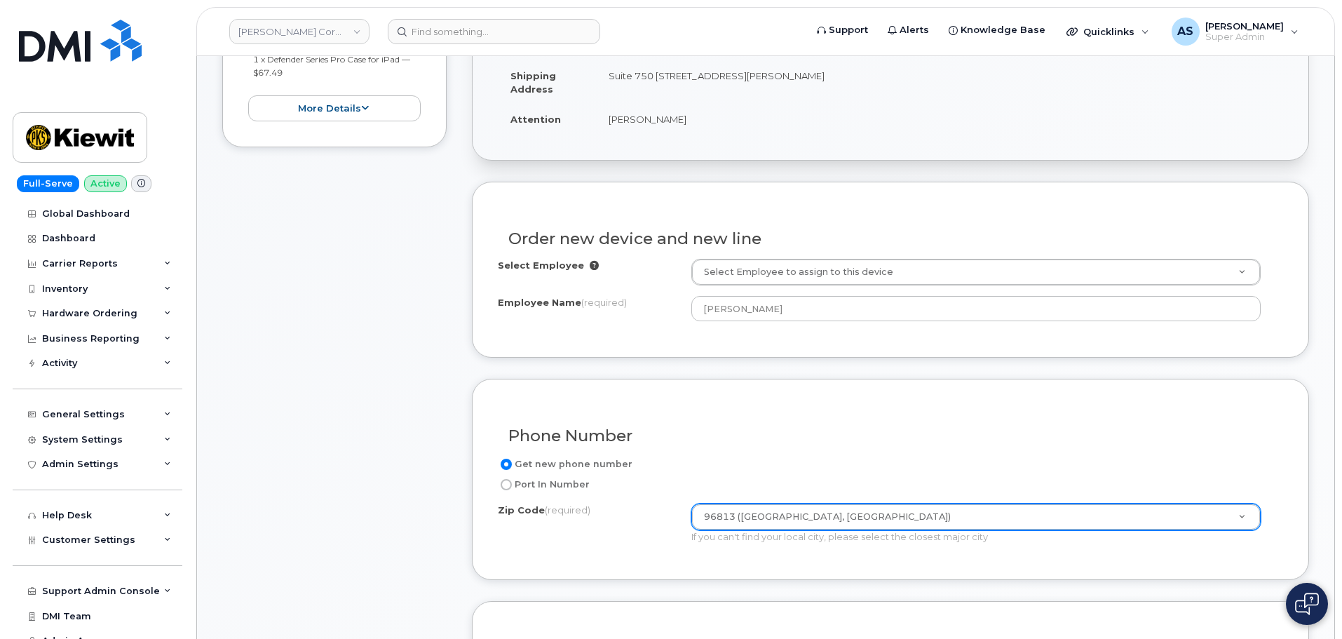
click at [721, 336] on div "Order new device and new line Select Employee Select Employee to assign to this…" at bounding box center [890, 270] width 837 height 176
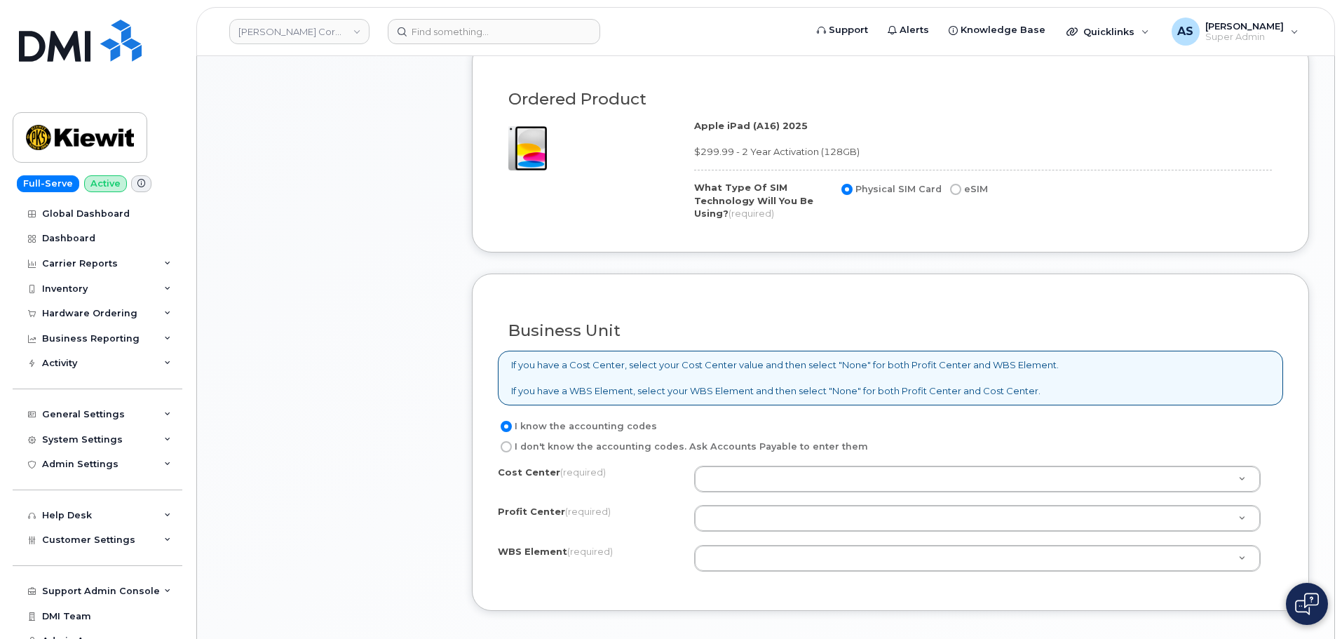
scroll to position [841, 0]
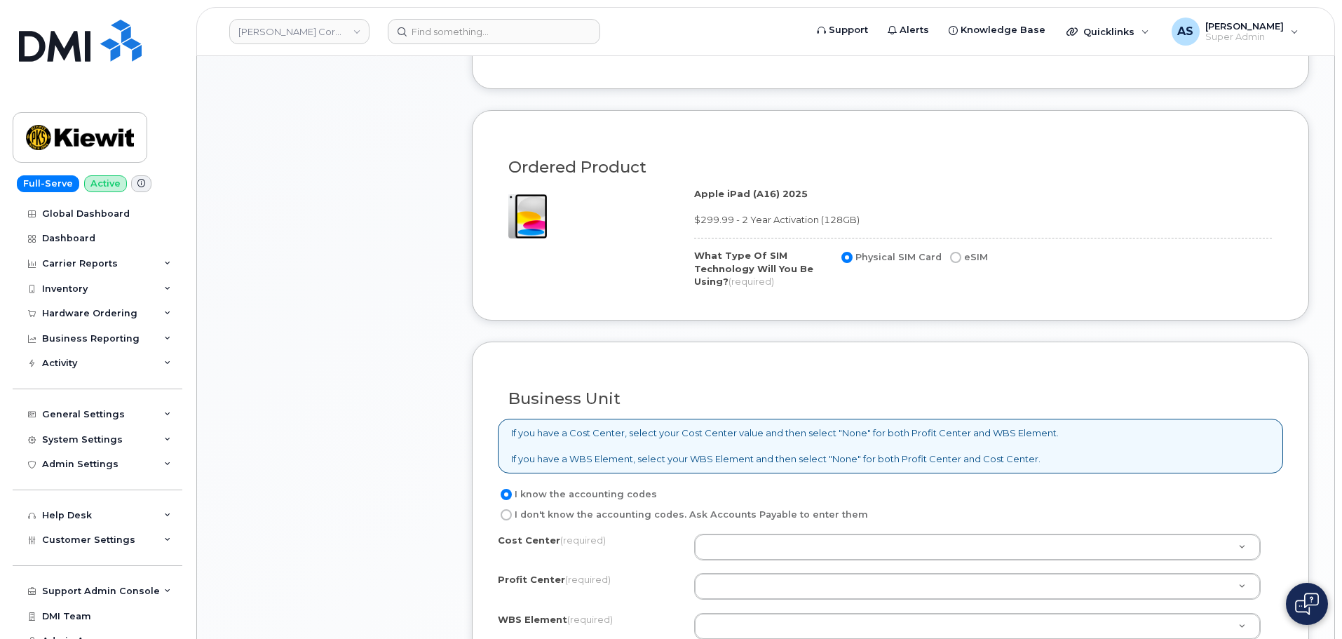
click at [953, 259] on input "eSIM" at bounding box center [955, 257] width 11 height 11
radio input "true"
click at [850, 259] on input "Physical SIM Card" at bounding box center [846, 257] width 11 height 11
radio input "true"
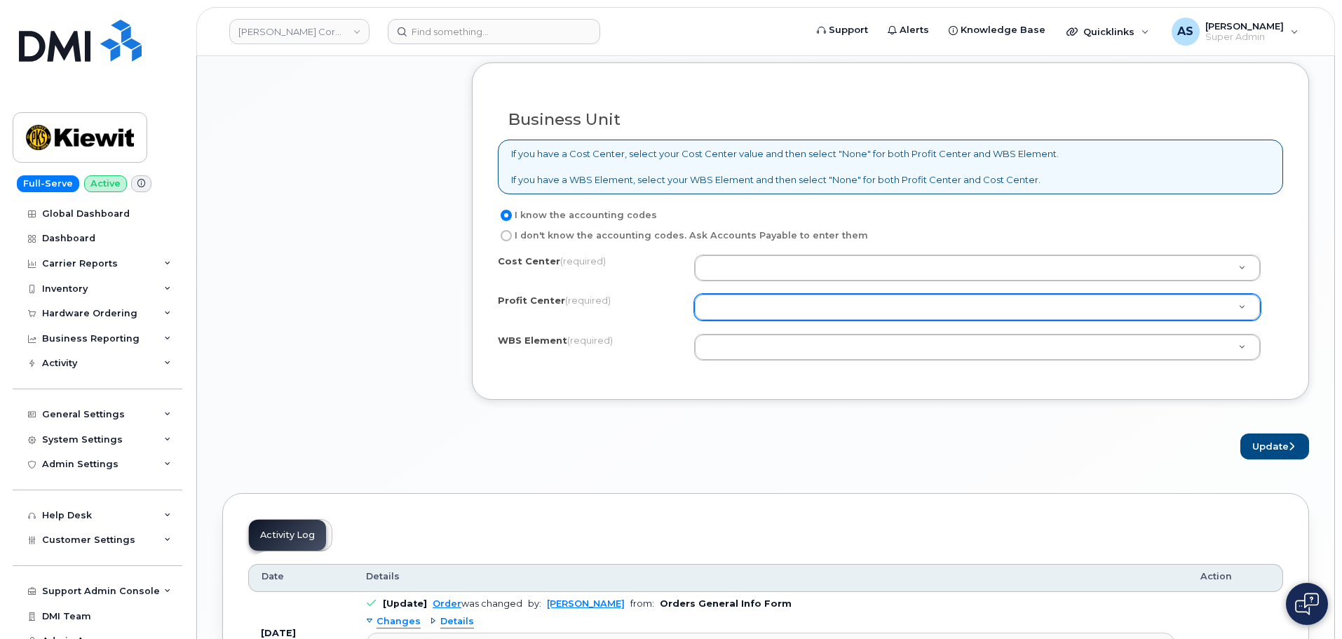
scroll to position [1122, 0]
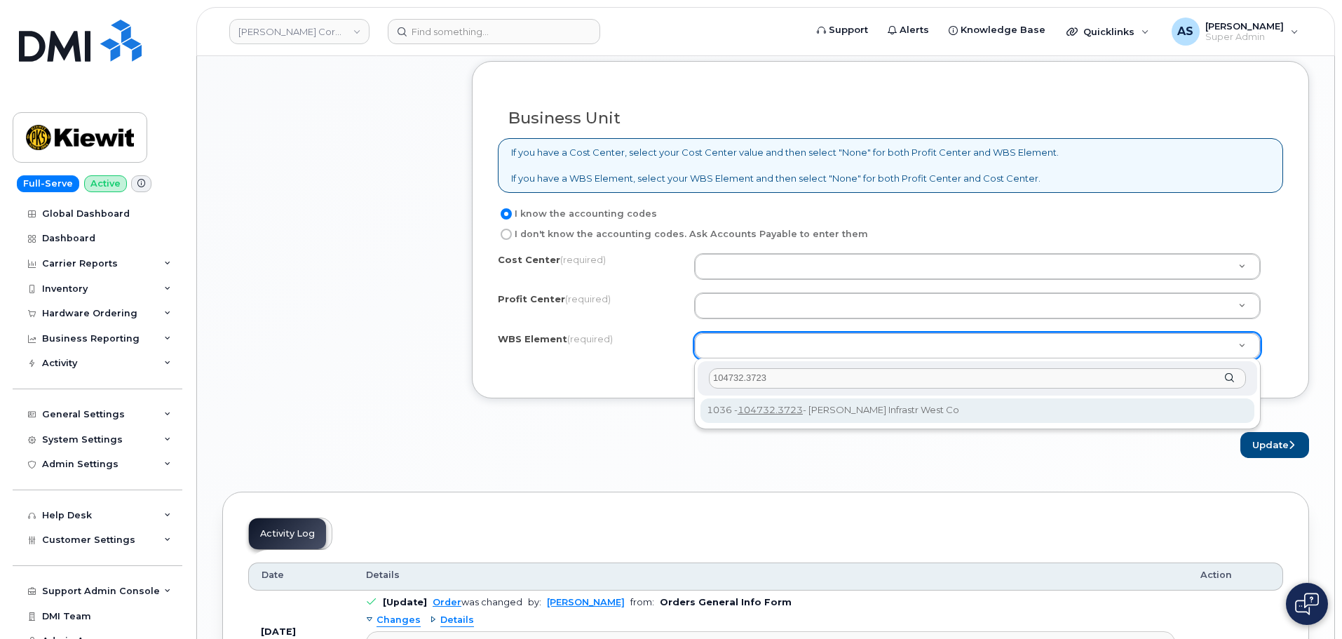
type input "104732.3723"
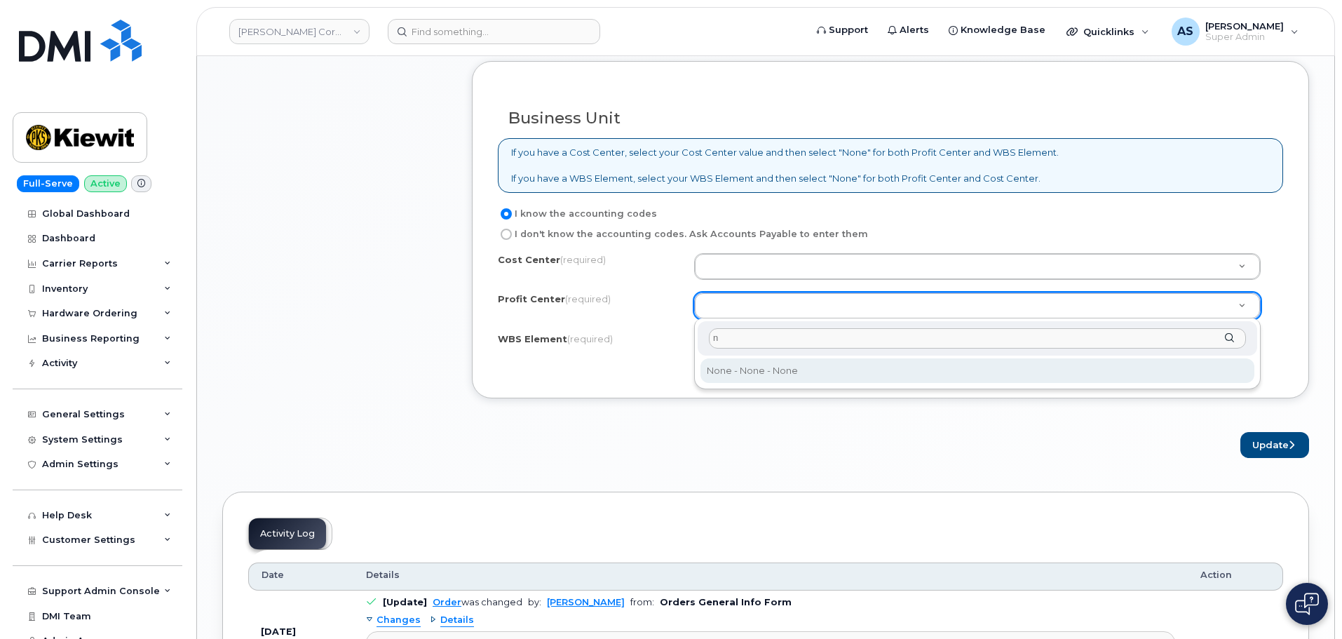
type input "n"
select select "None"
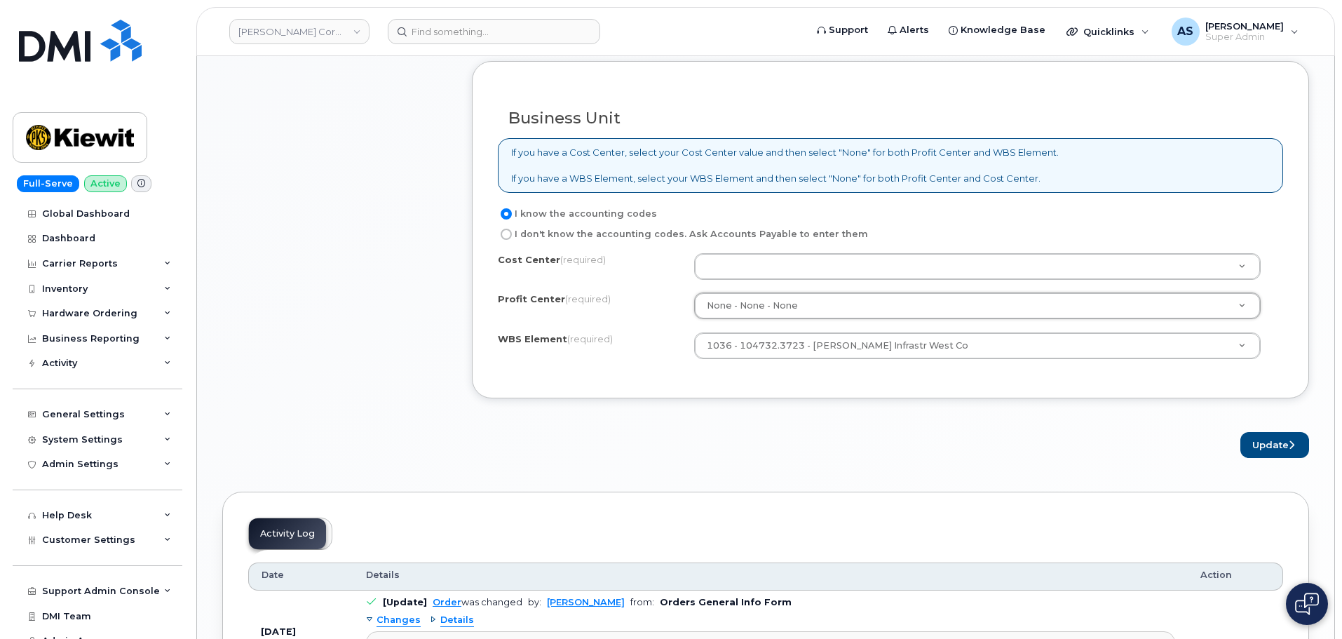
type input "n"
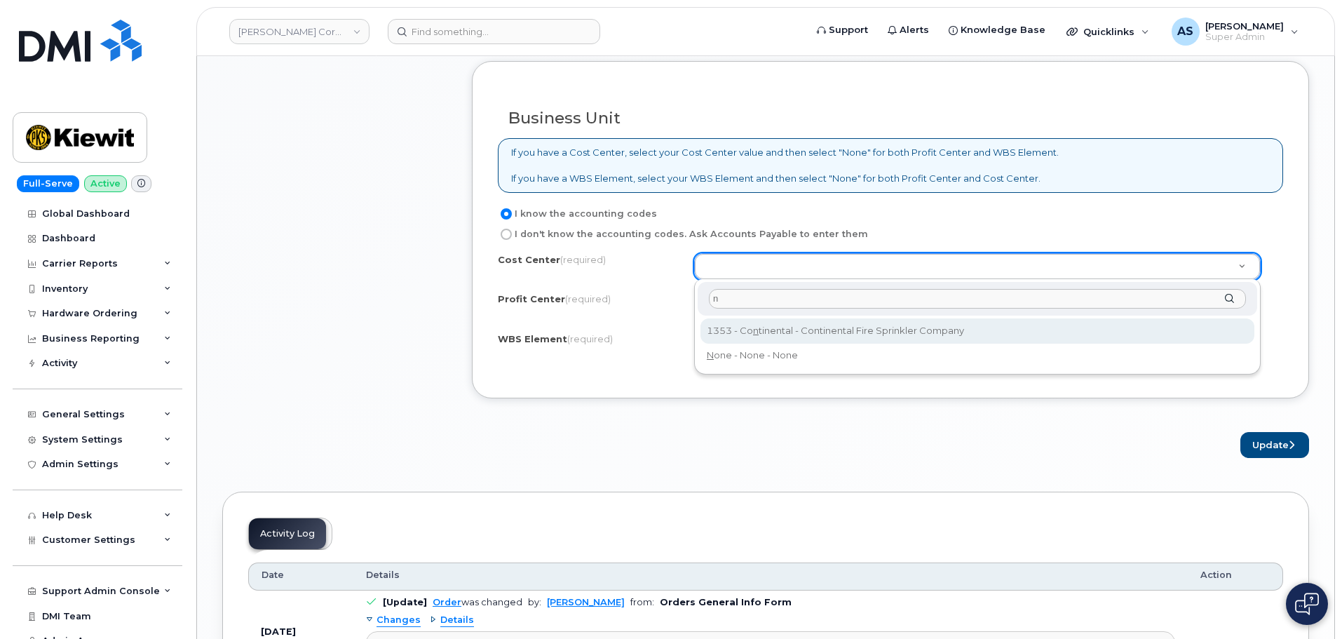
type input "n"
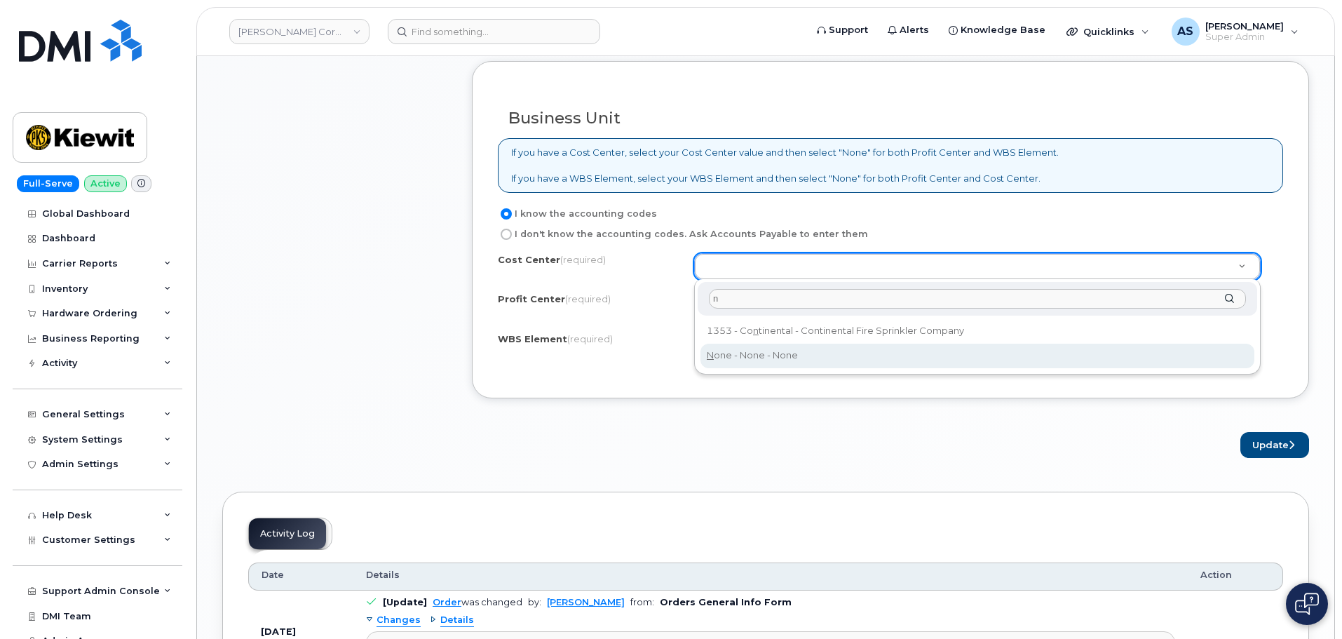
type input "None"
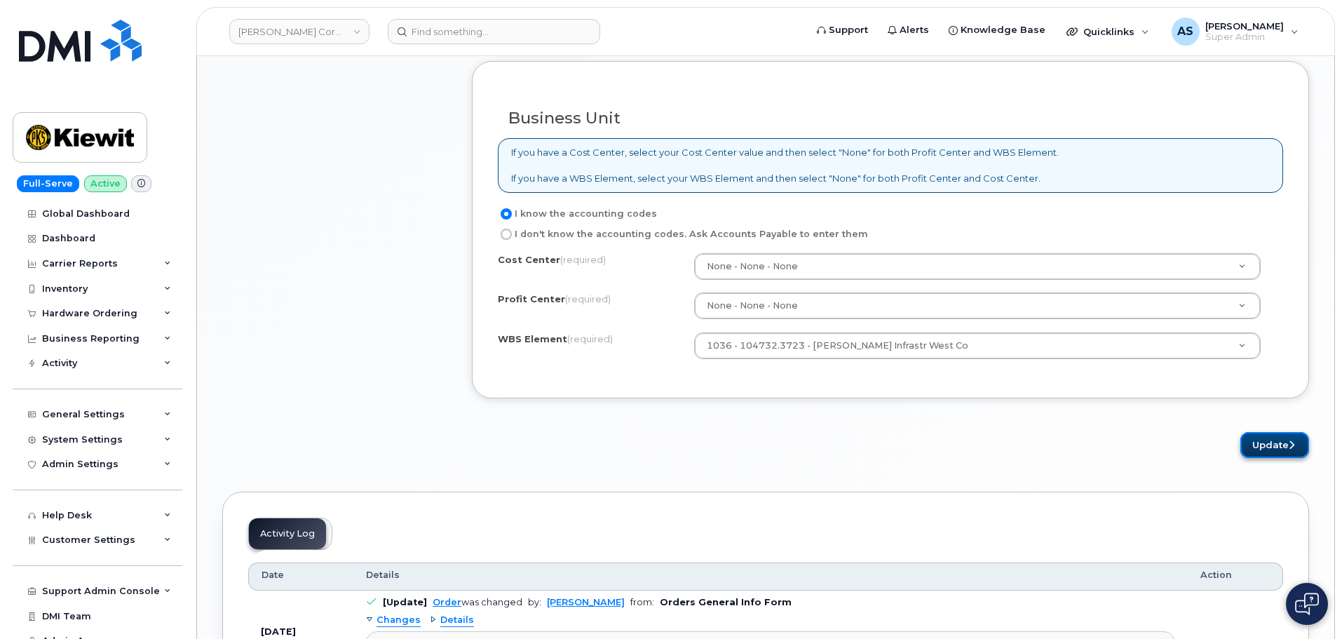
click at [1275, 450] on button "Update" at bounding box center [1274, 445] width 69 height 26
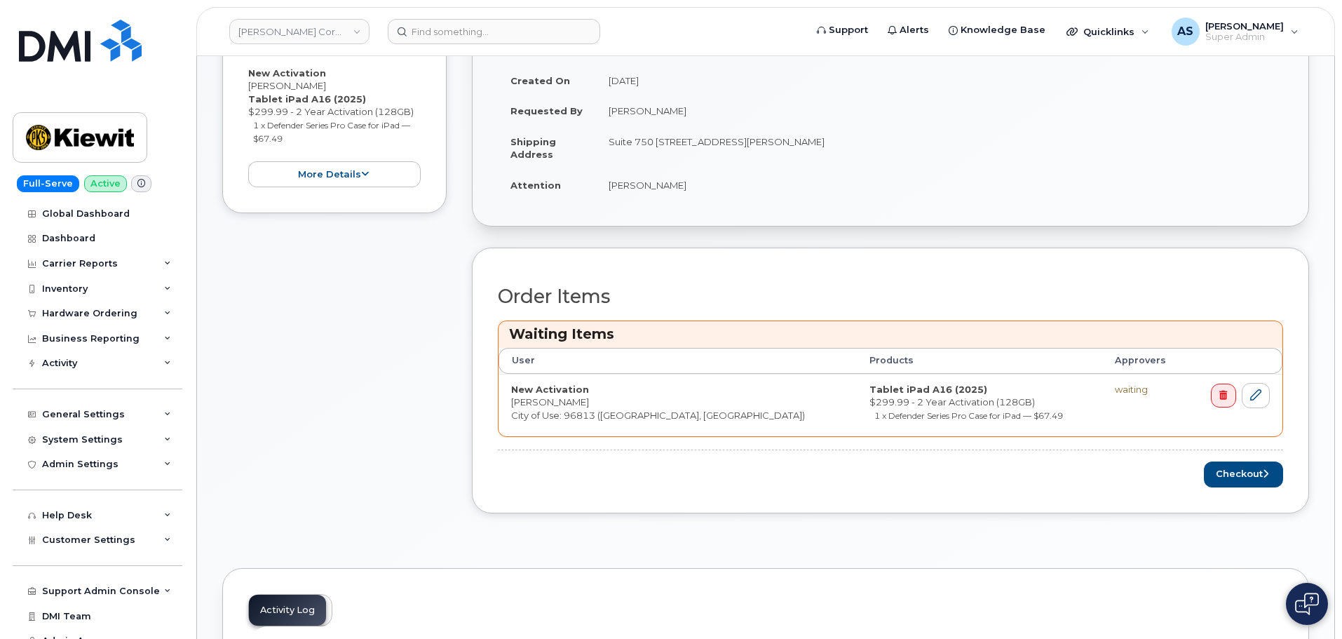
scroll to position [351, 0]
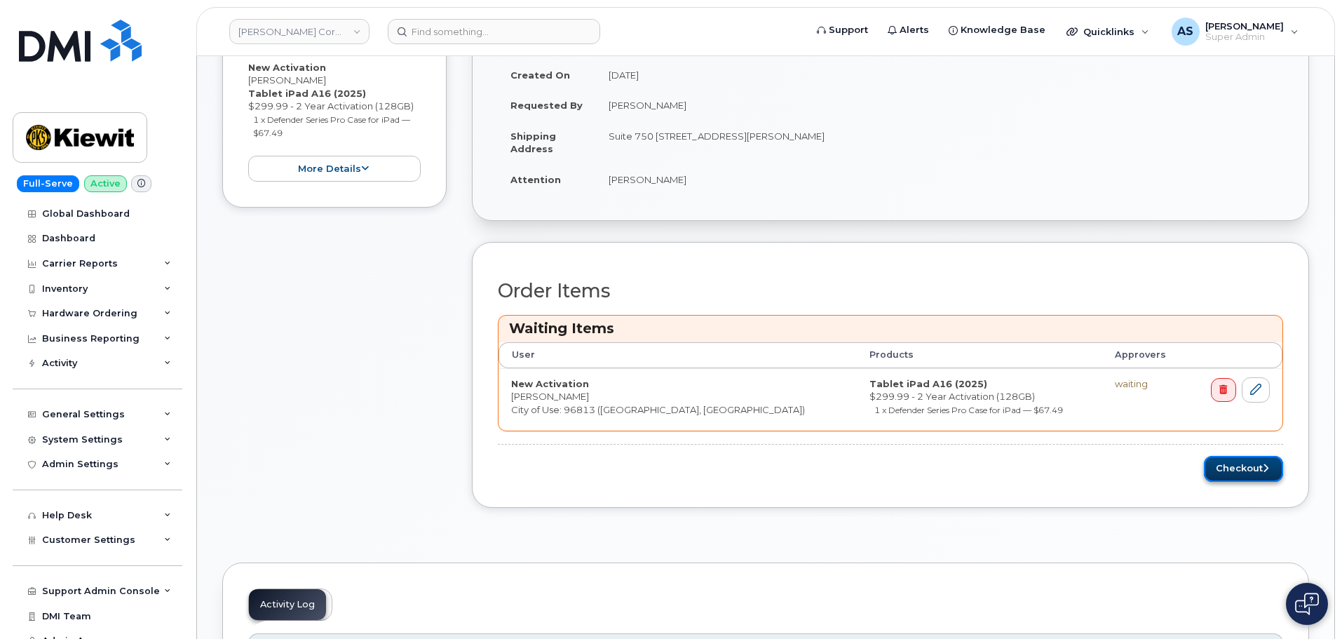
click at [1215, 463] on button "Checkout" at bounding box center [1243, 469] width 79 height 26
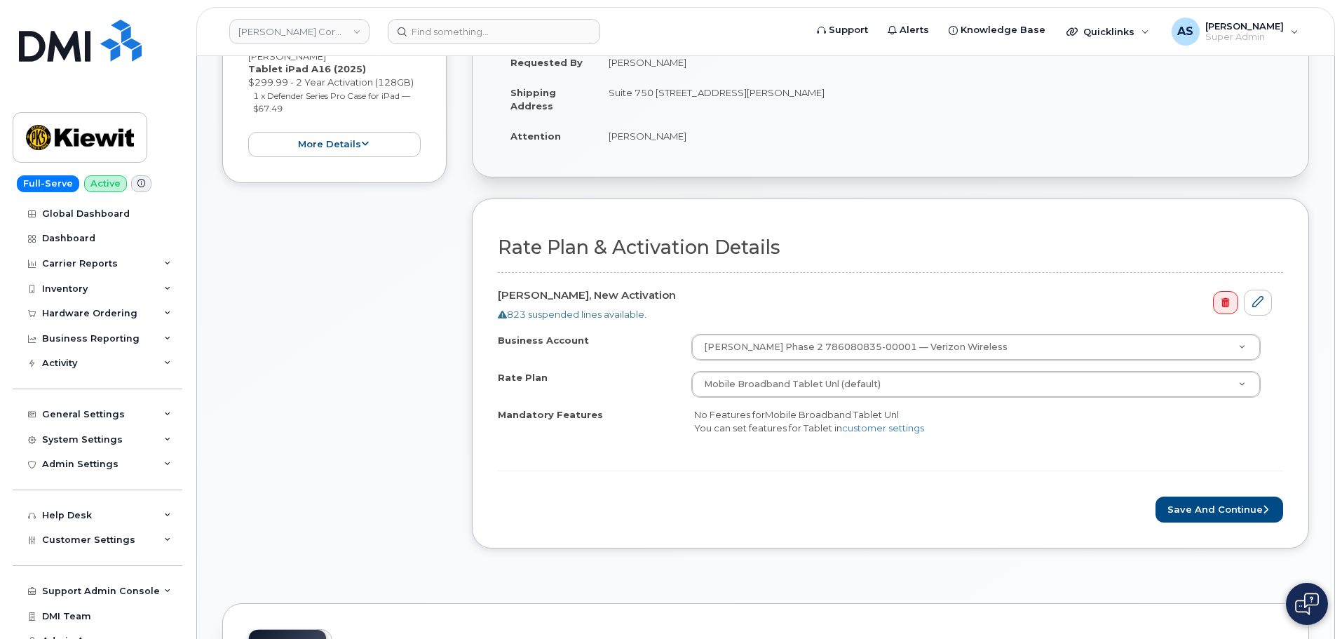
scroll to position [351, 0]
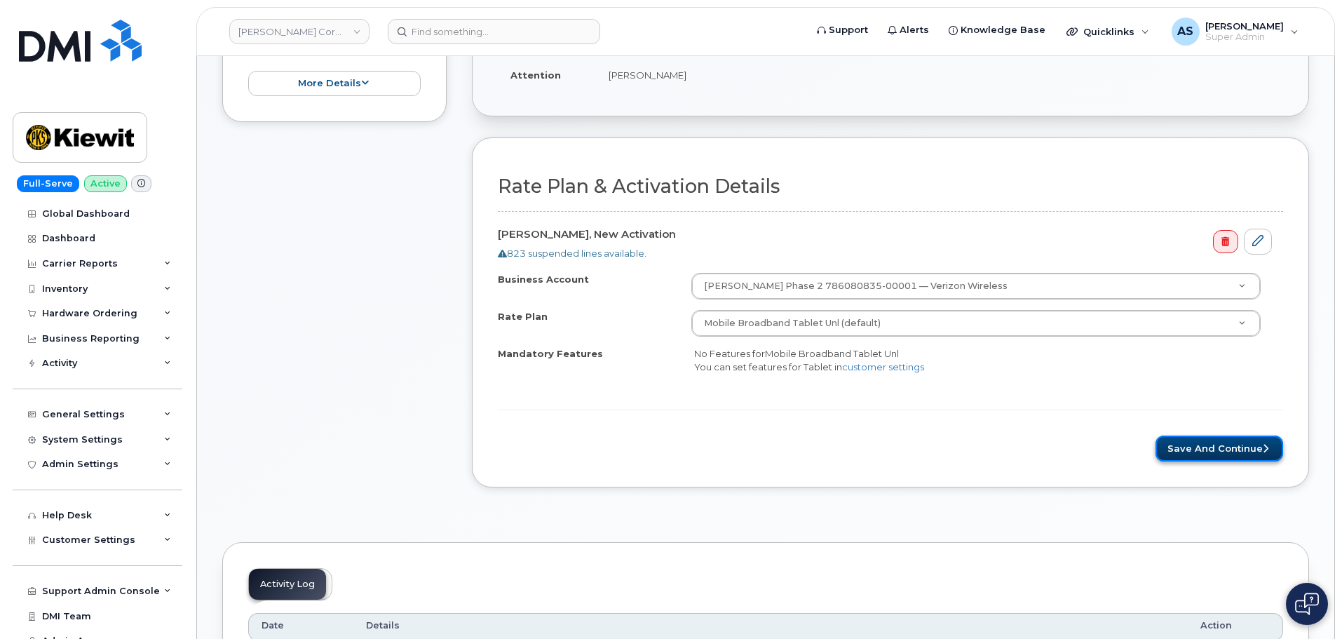
click at [1197, 456] on button "Save and Continue" at bounding box center [1219, 448] width 128 height 26
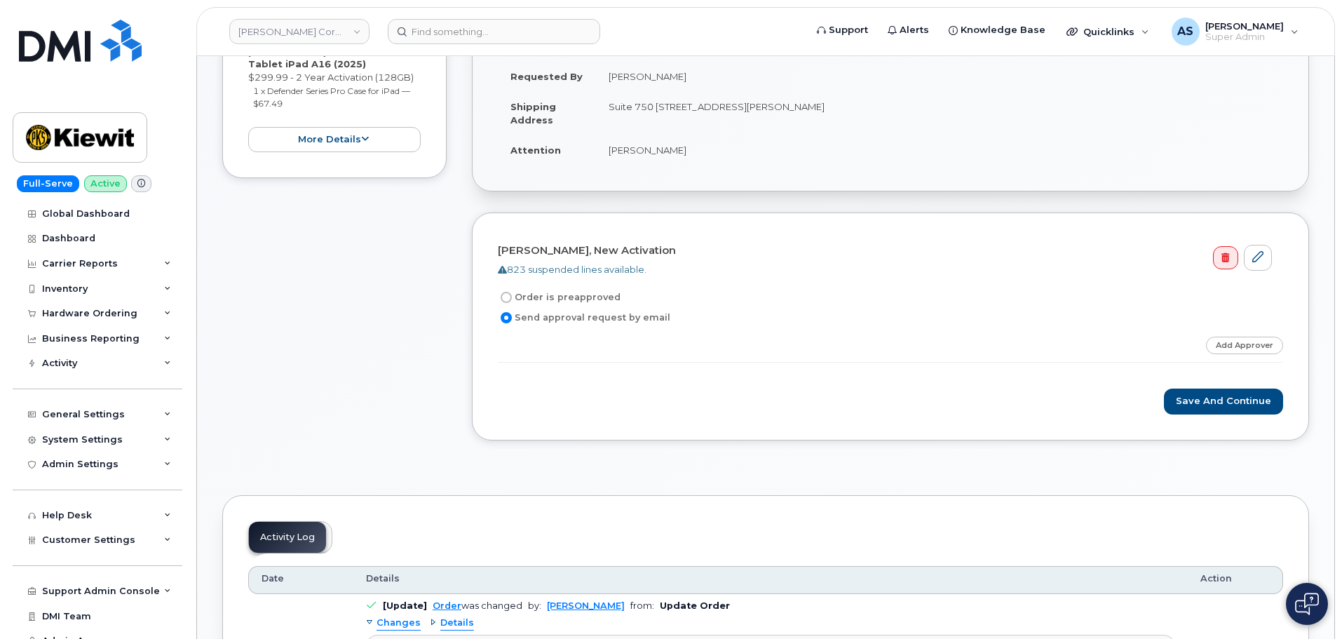
scroll to position [351, 0]
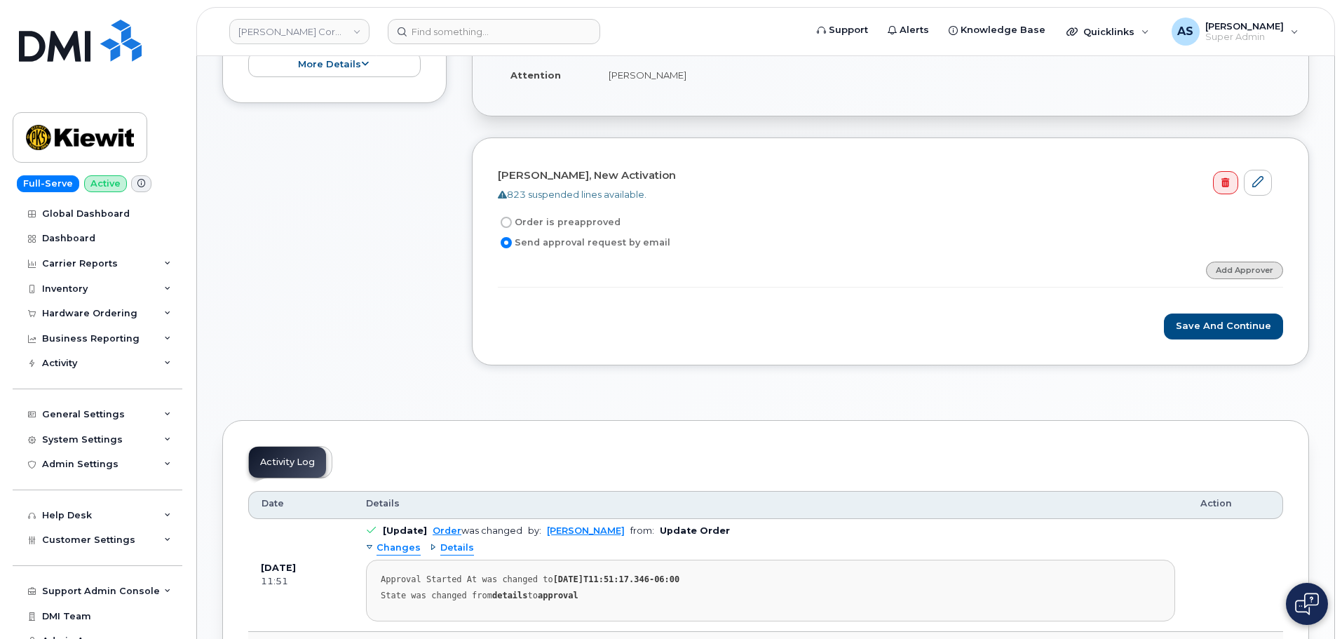
click at [1216, 269] on link "Add Approver" at bounding box center [1244, 271] width 77 height 18
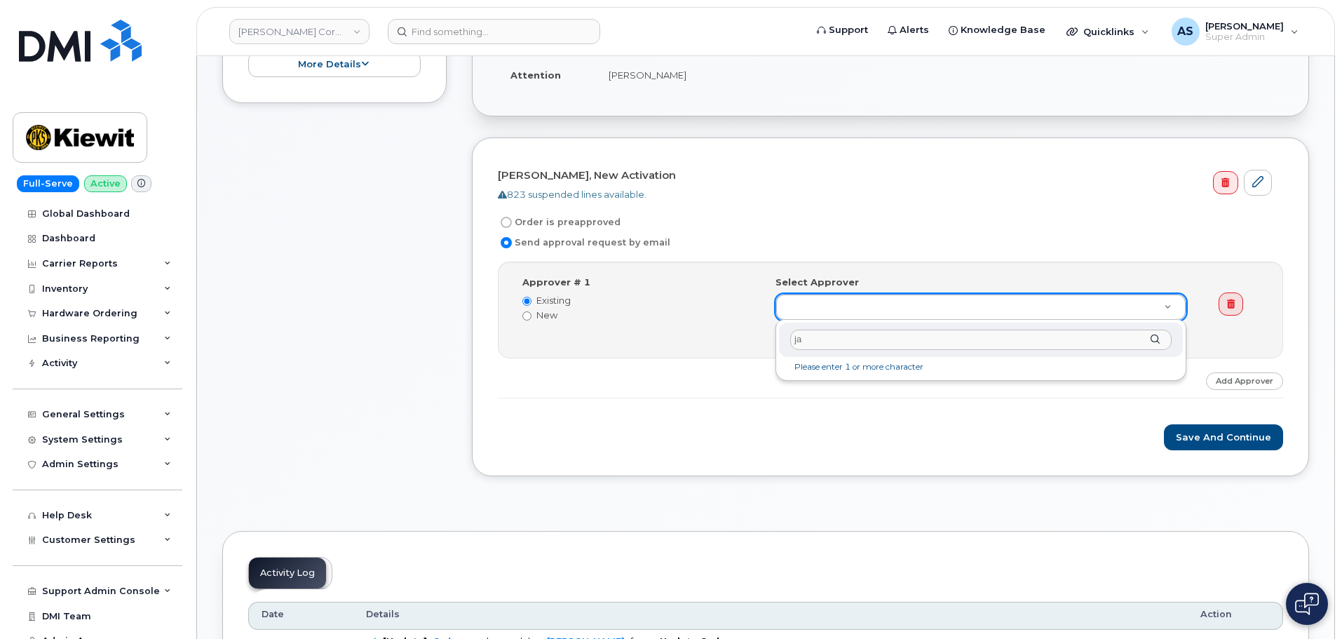
type input "j"
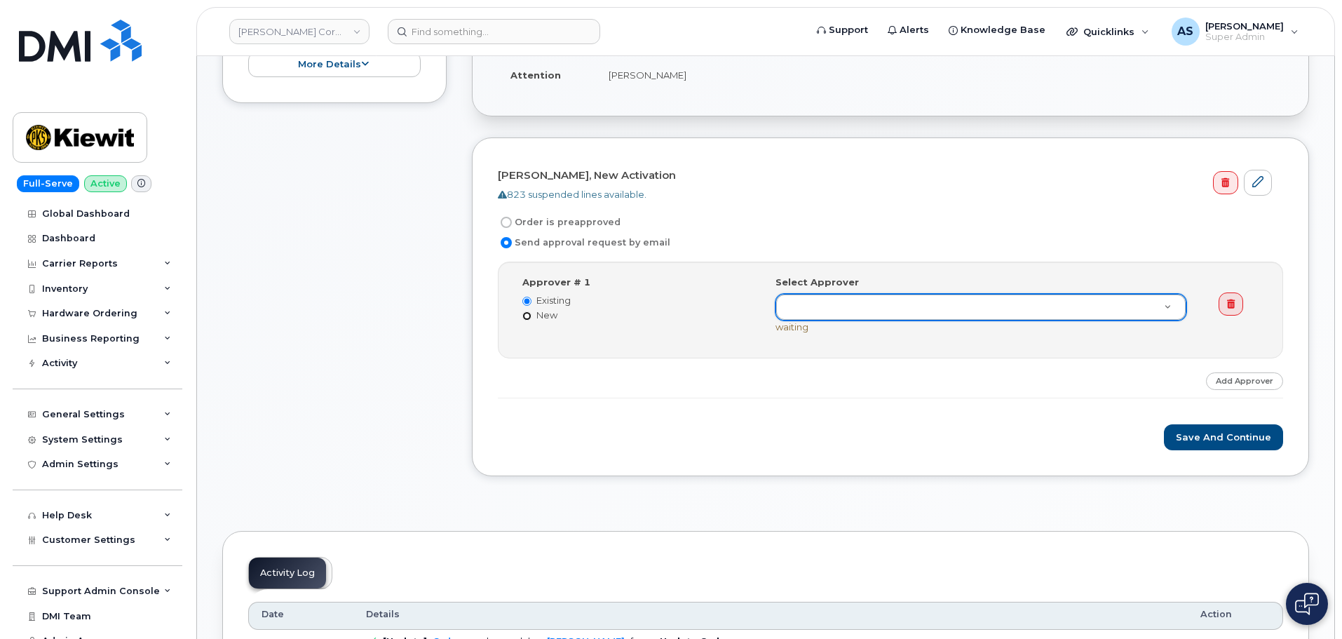
click at [527, 313] on input "New" at bounding box center [526, 315] width 9 height 9
radio input "true"
radio input "false"
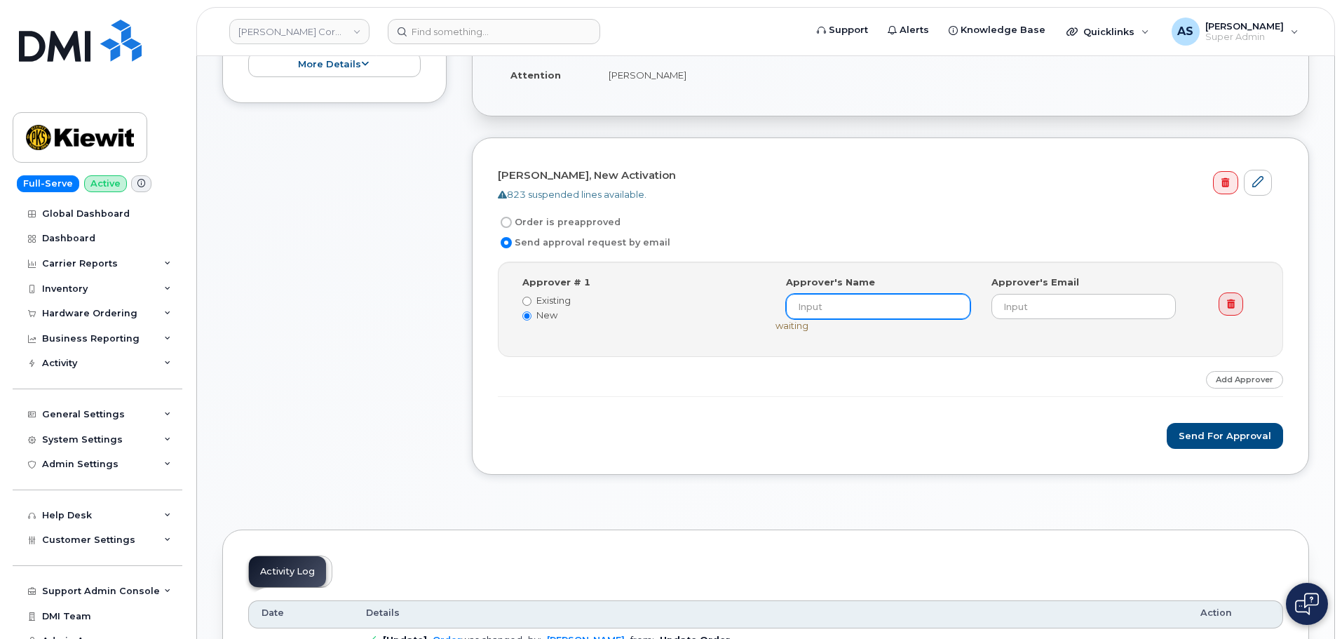
click at [845, 309] on input at bounding box center [878, 306] width 184 height 25
click at [865, 307] on input "Jared" at bounding box center [878, 306] width 184 height 25
type input "Jared Ta"
click at [529, 299] on input "Existing" at bounding box center [526, 301] width 9 height 9
radio input "true"
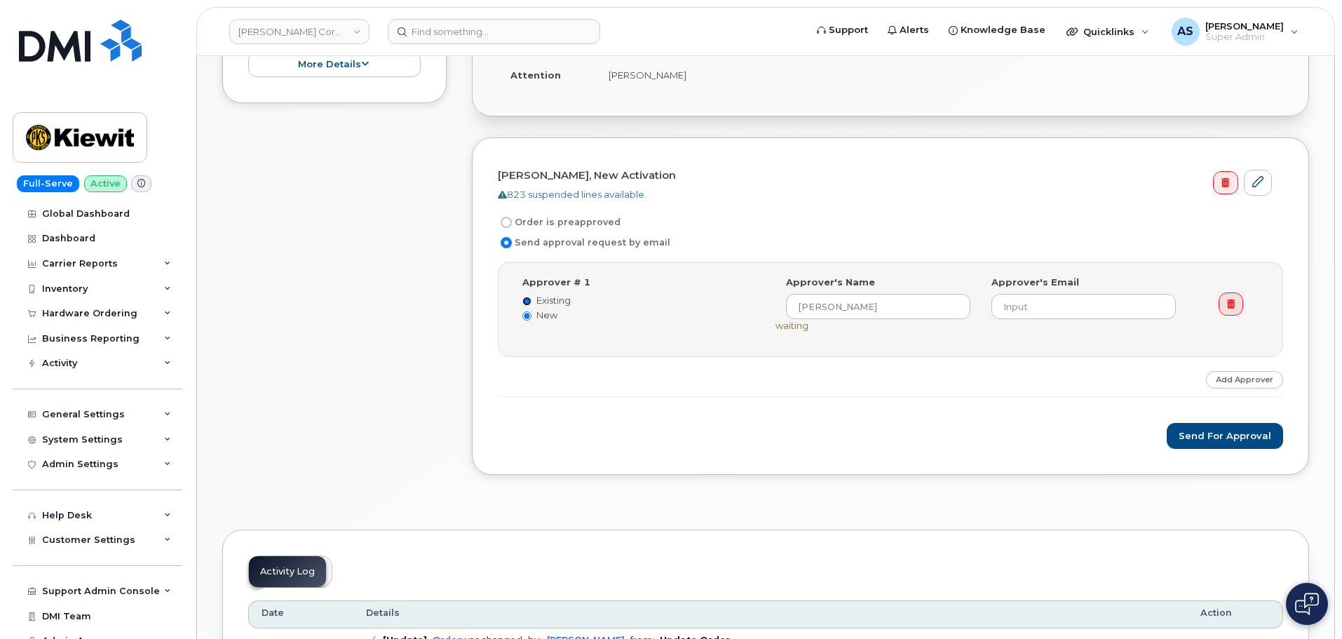
radio input "false"
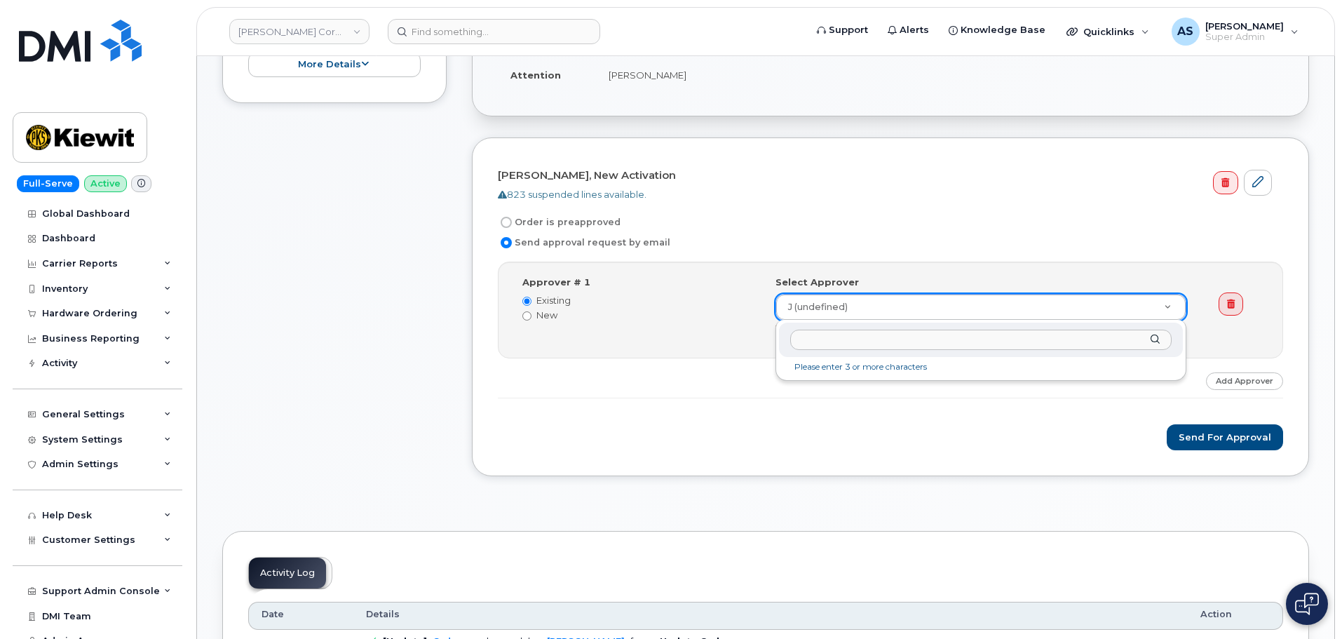
drag, startPoint x: 881, startPoint y: 304, endPoint x: 705, endPoint y: 311, distance: 176.1
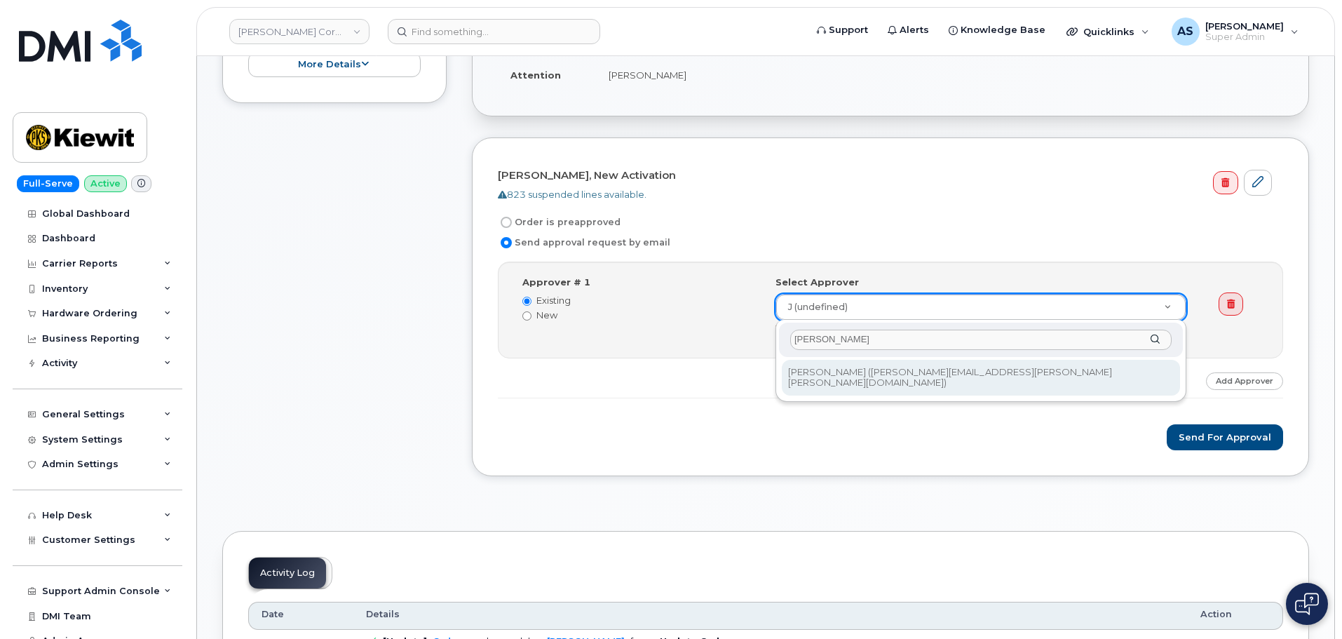
type input "kirk"
type input "2145756"
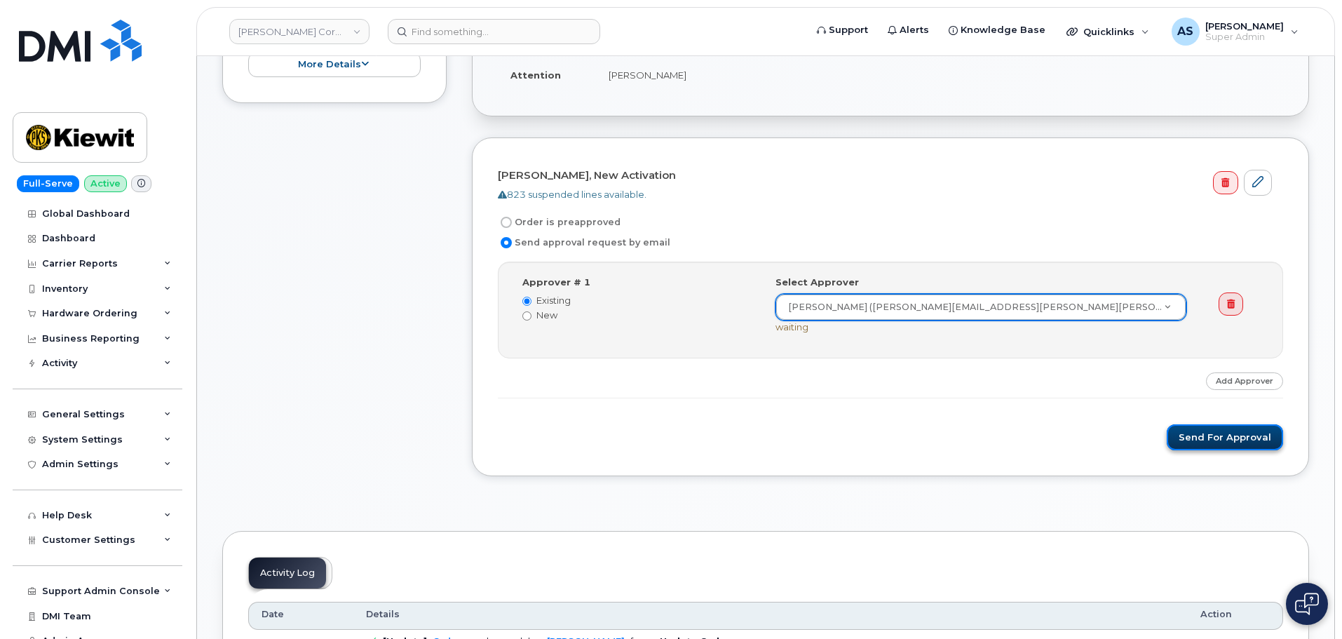
drag, startPoint x: 1214, startPoint y: 433, endPoint x: 1197, endPoint y: 438, distance: 17.7
click at [1213, 433] on button "Send for Approval" at bounding box center [1225, 437] width 116 height 26
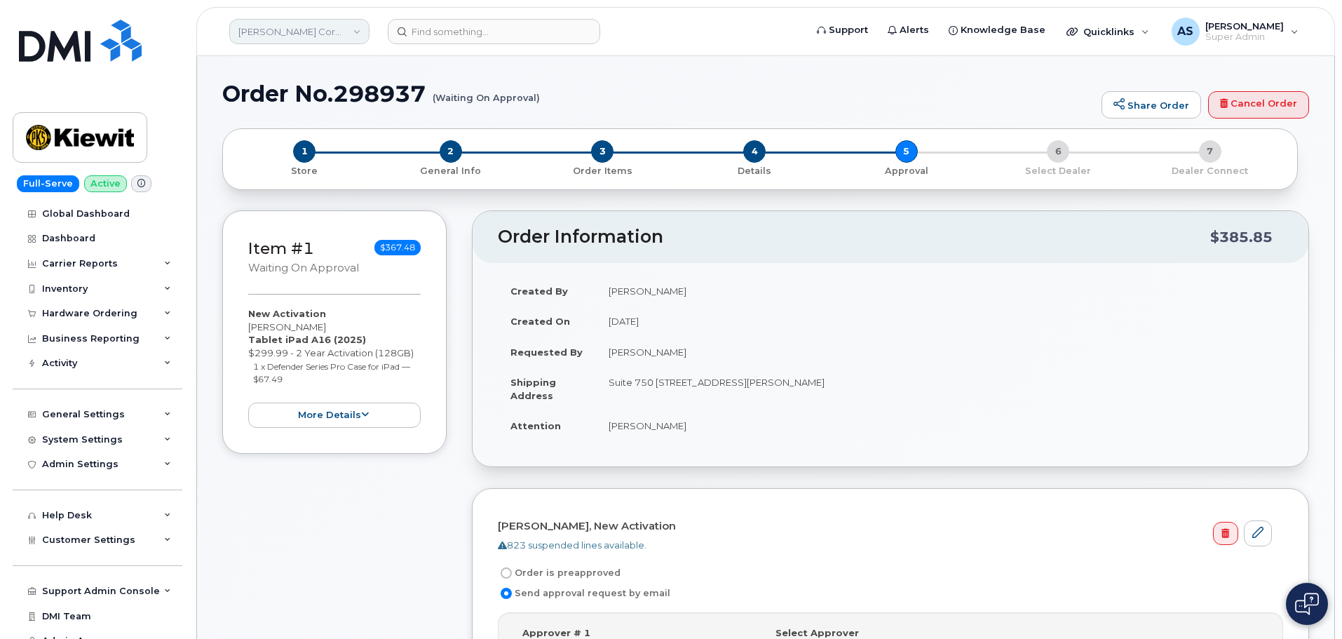
click at [285, 34] on link "Kiewit Corporation" at bounding box center [299, 31] width 140 height 25
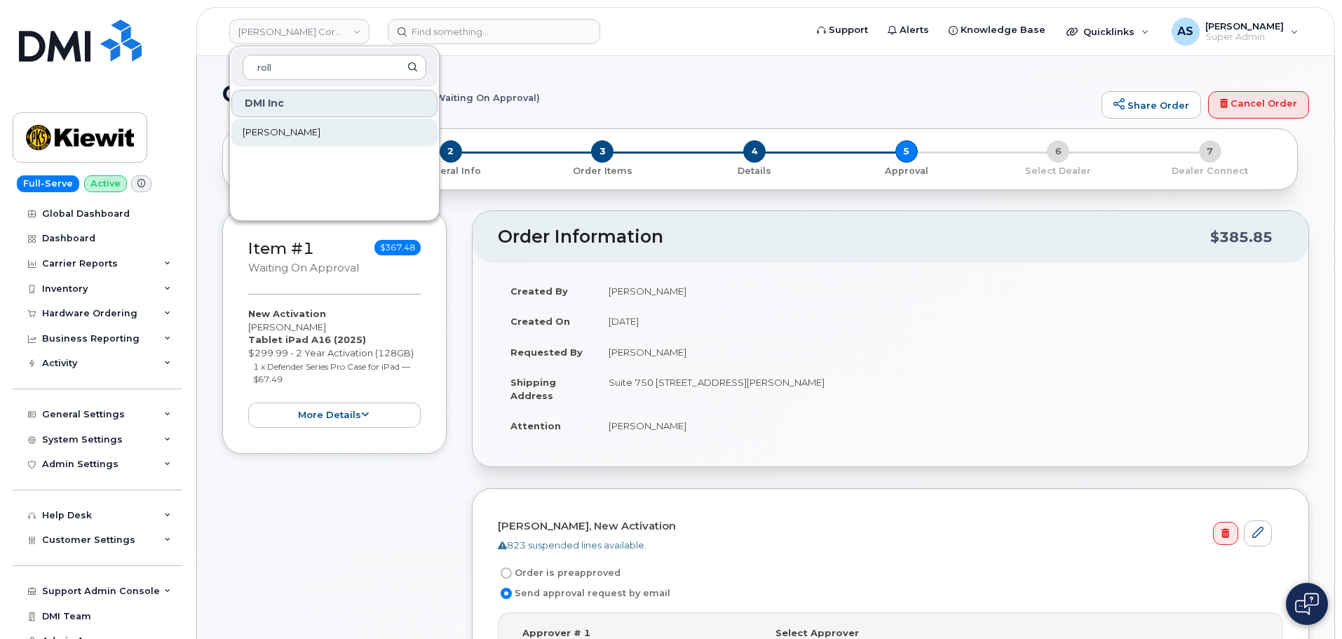
type input "roll"
click at [281, 133] on link "[PERSON_NAME]" at bounding box center [334, 132] width 206 height 28
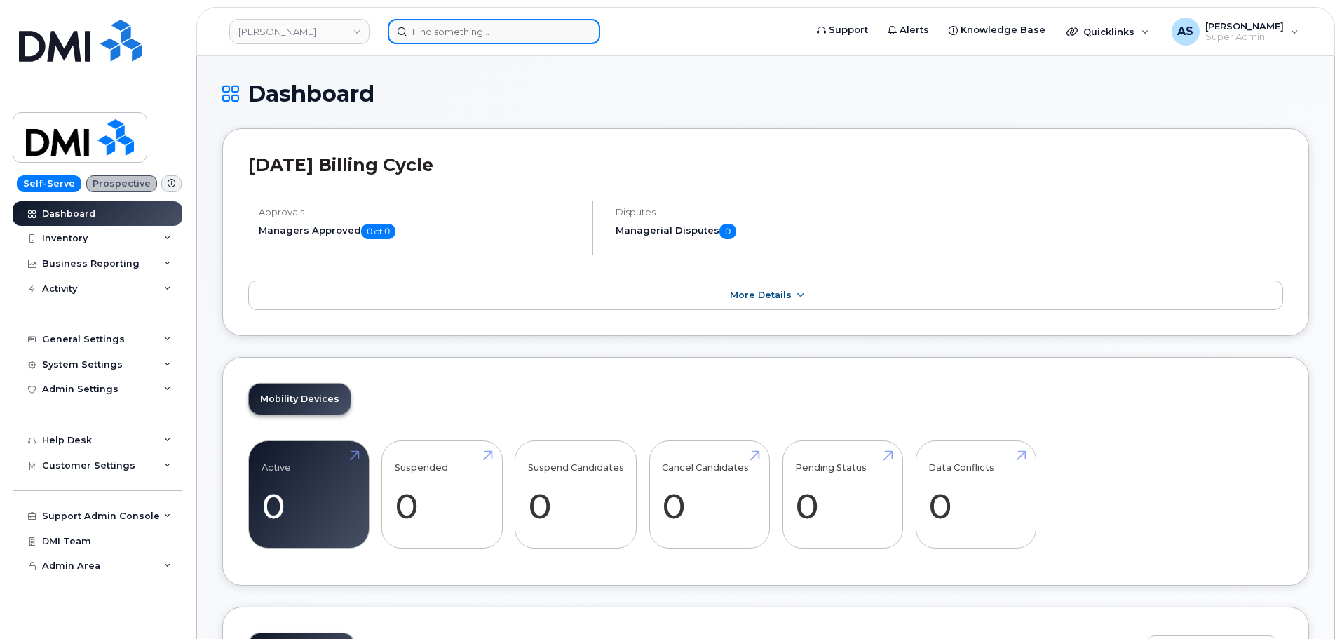
click at [500, 31] on input at bounding box center [494, 31] width 212 height 25
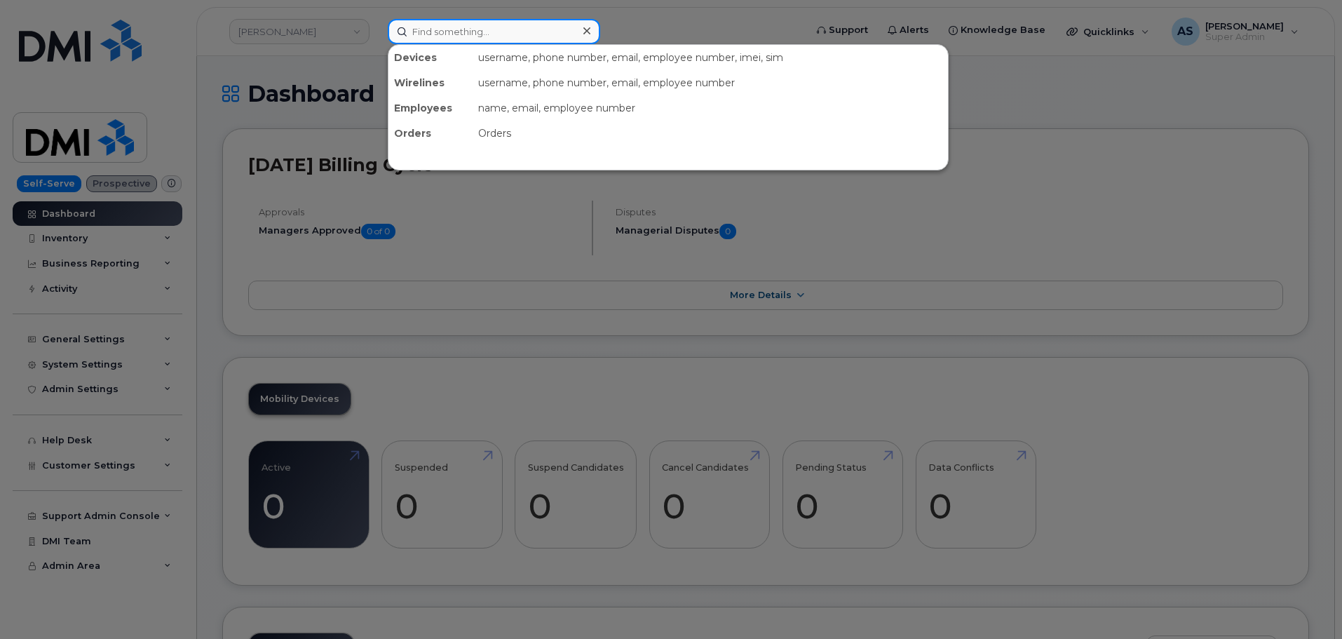
paste input "2106857315"
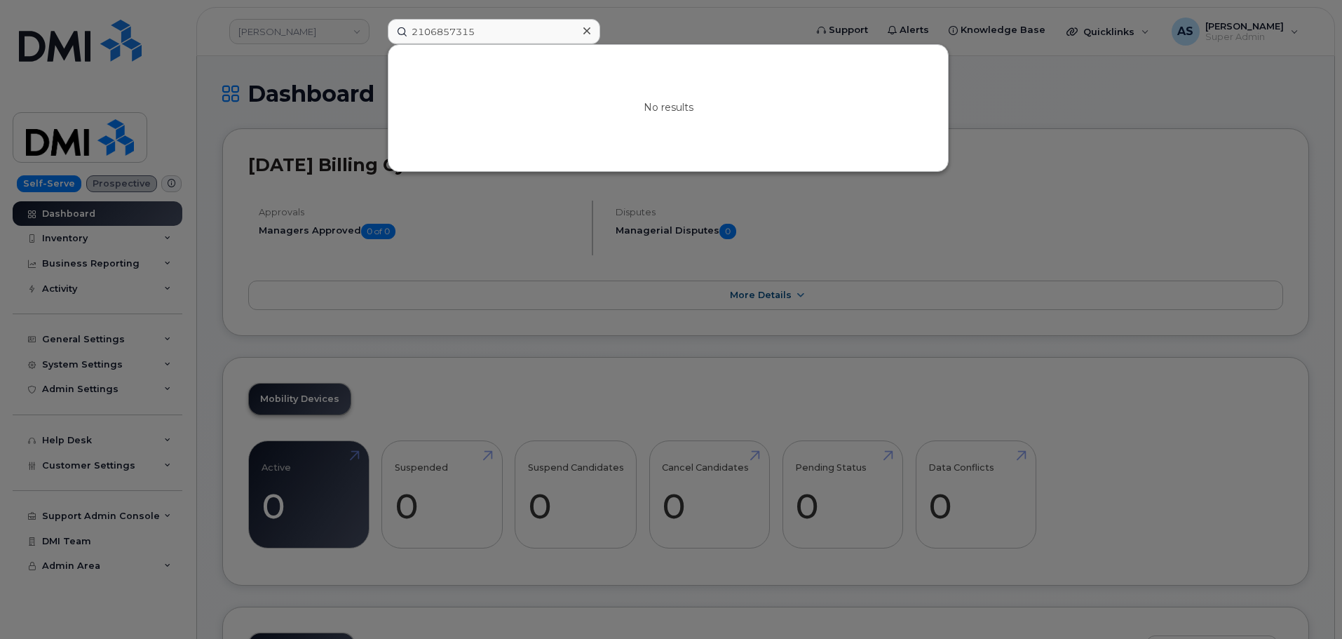
click at [347, 65] on div at bounding box center [671, 319] width 1342 height 639
drag, startPoint x: 529, startPoint y: 21, endPoint x: 356, endPoint y: 41, distance: 173.7
click at [377, 41] on div "2106857315 No results" at bounding box center [592, 31] width 431 height 25
paste input "[PERSON_NAME]"
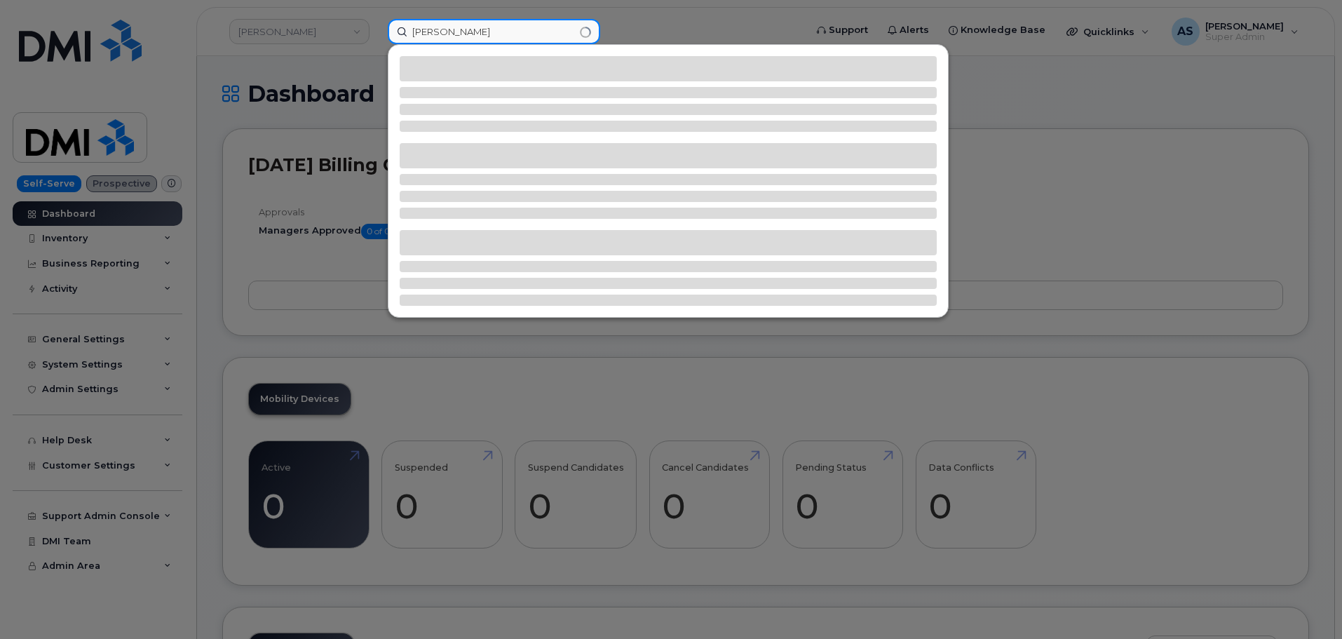
type input "[PERSON_NAME]"
